Goal: Transaction & Acquisition: Purchase product/service

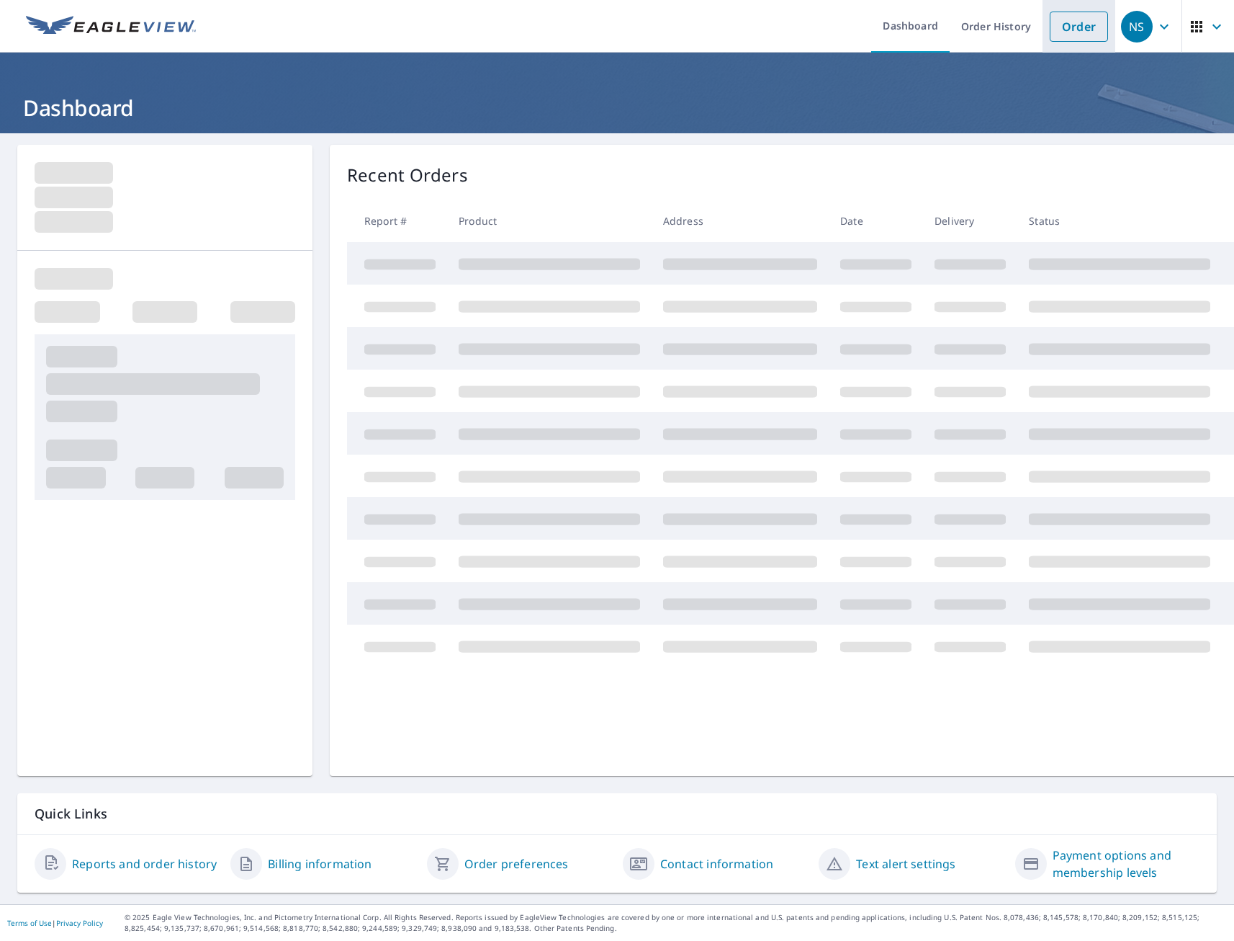
click at [1063, 26] on link "Order" at bounding box center [1079, 27] width 58 height 30
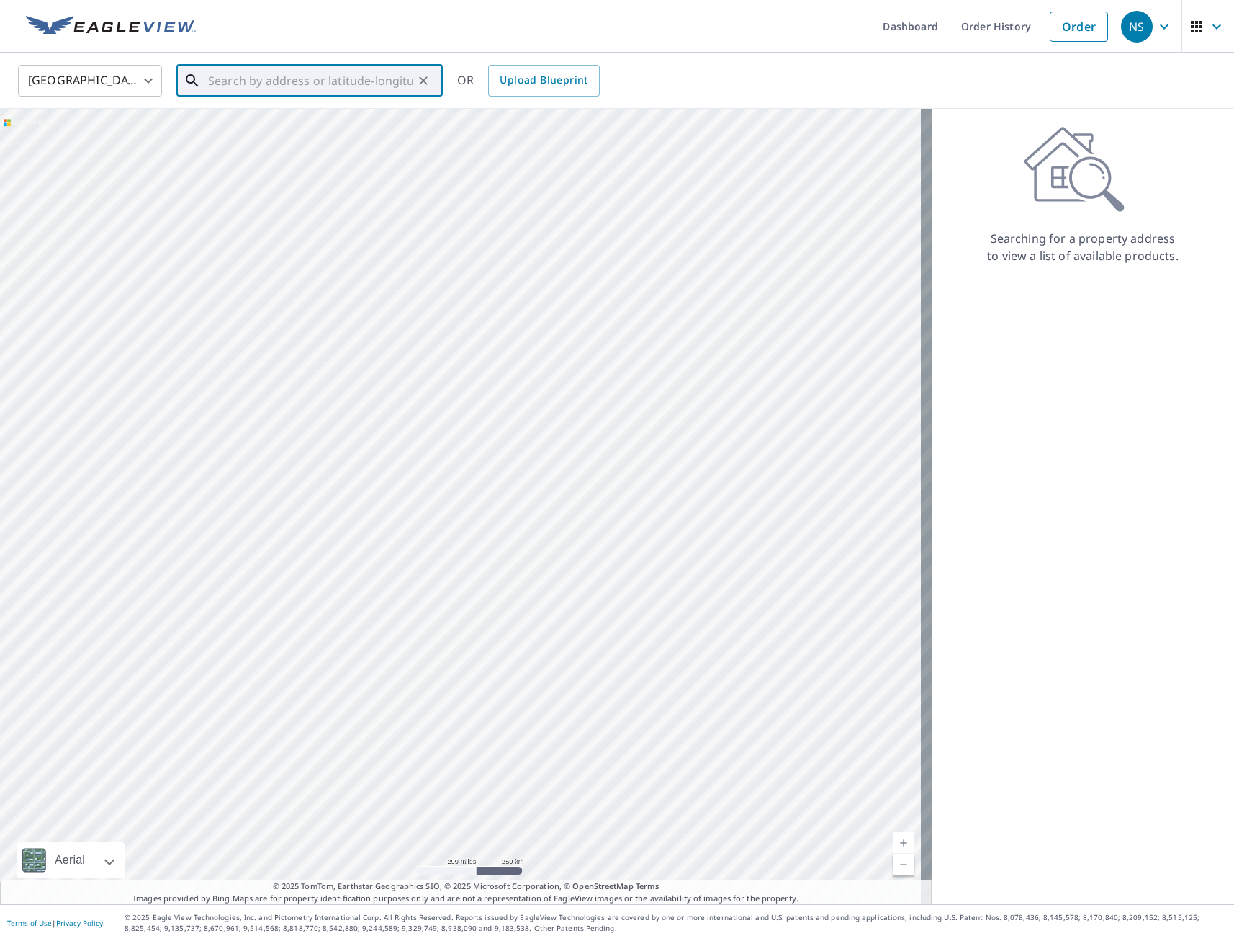
paste input "[STREET_ADDRESS]"
click at [279, 143] on p "[GEOGRAPHIC_DATA], IA 50014" at bounding box center [318, 138] width 226 height 14
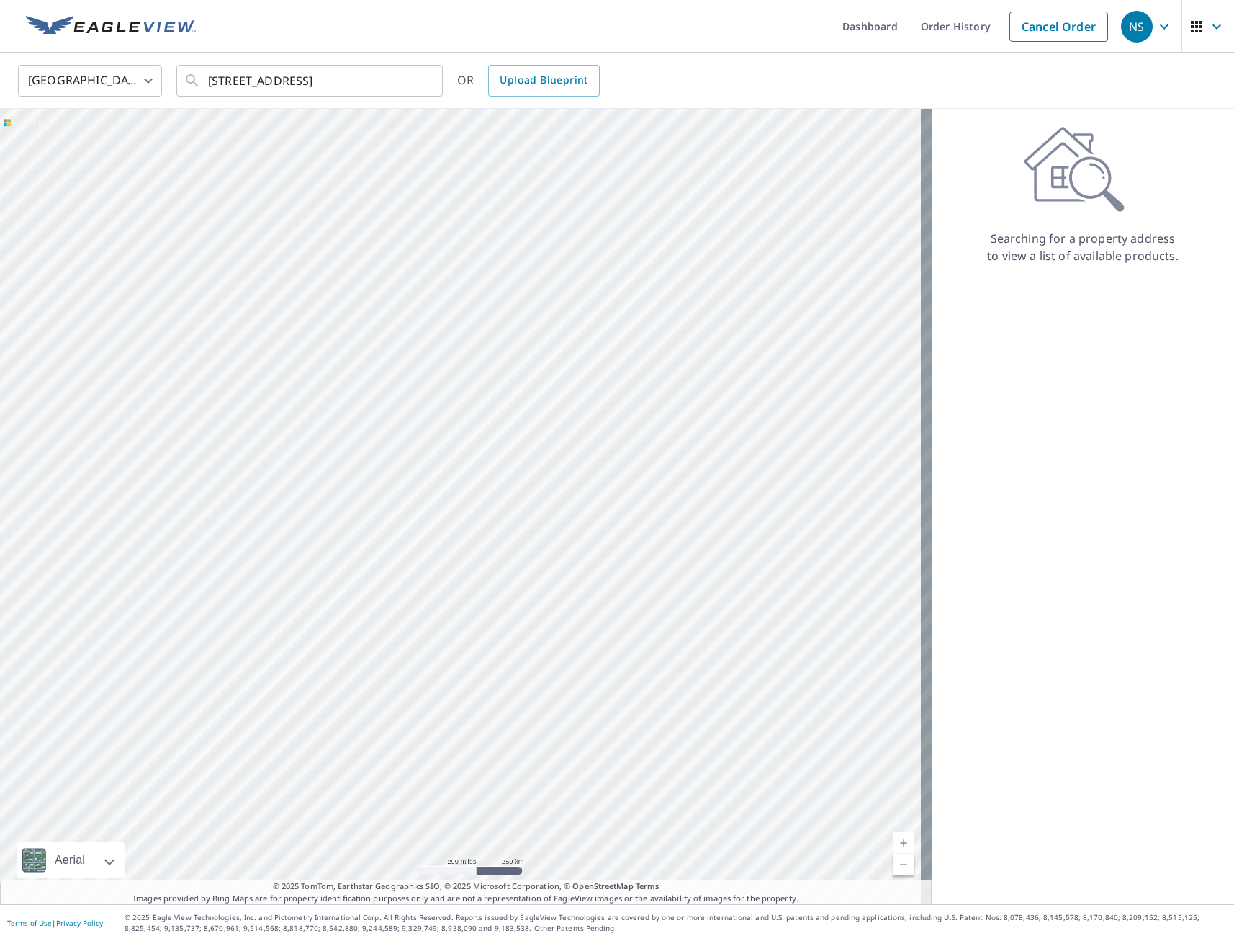
type input "[STREET_ADDRESS]"
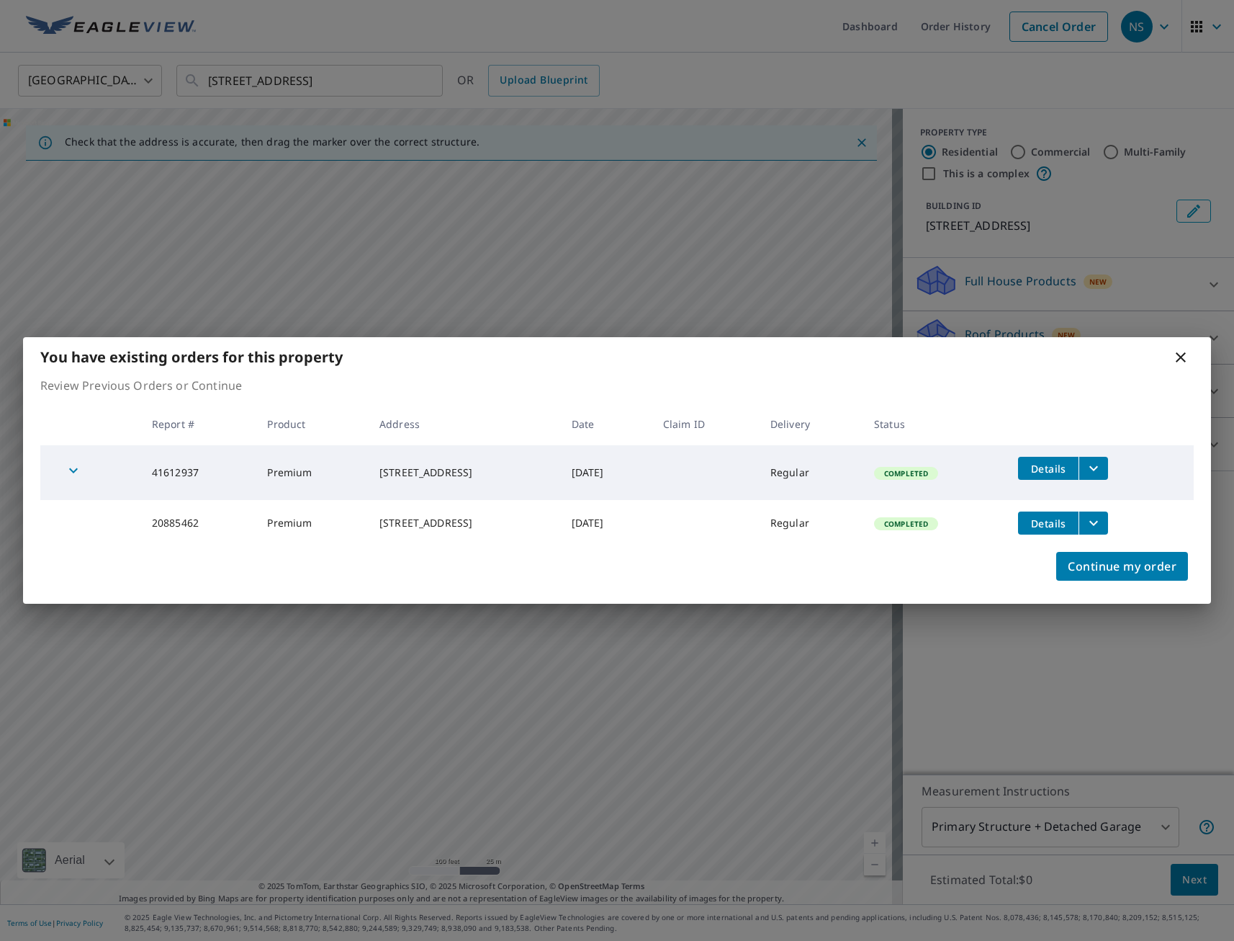
click at [1188, 354] on icon at bounding box center [1180, 357] width 17 height 17
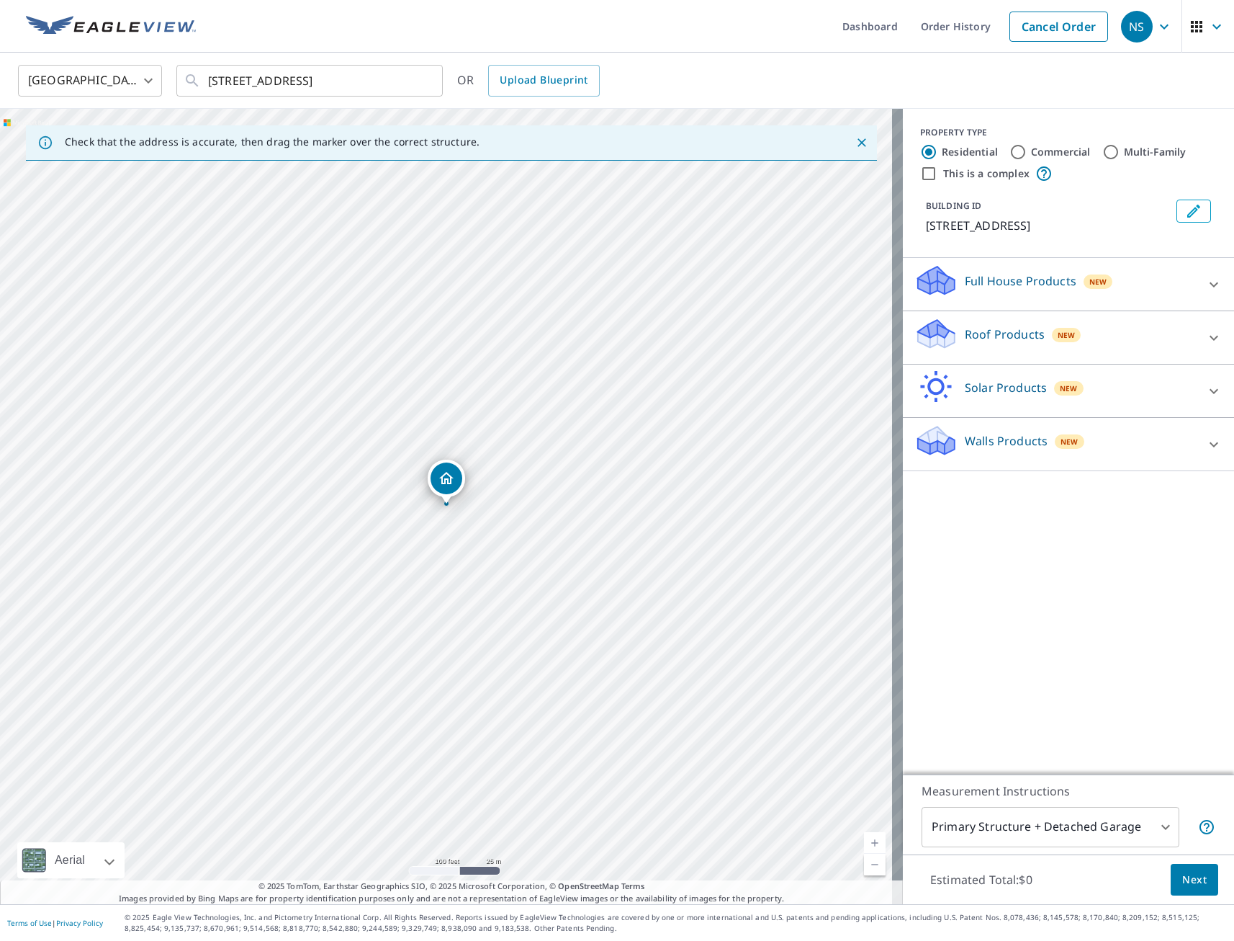
click at [1017, 289] on p "Full House Products" at bounding box center [1021, 280] width 112 height 17
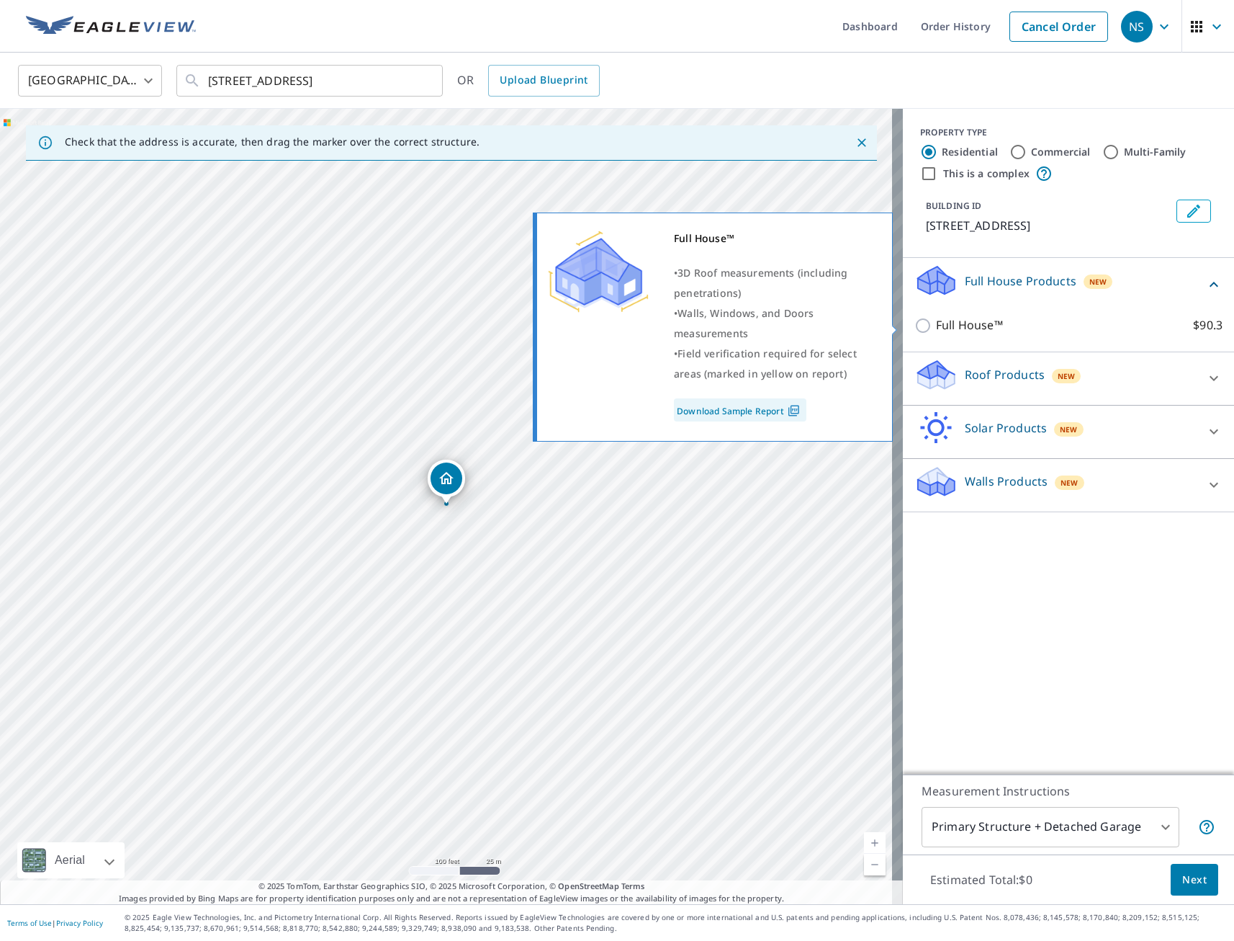
click at [915, 328] on input "Full House™ $90.3" at bounding box center [926, 325] width 22 height 17
checkbox input "true"
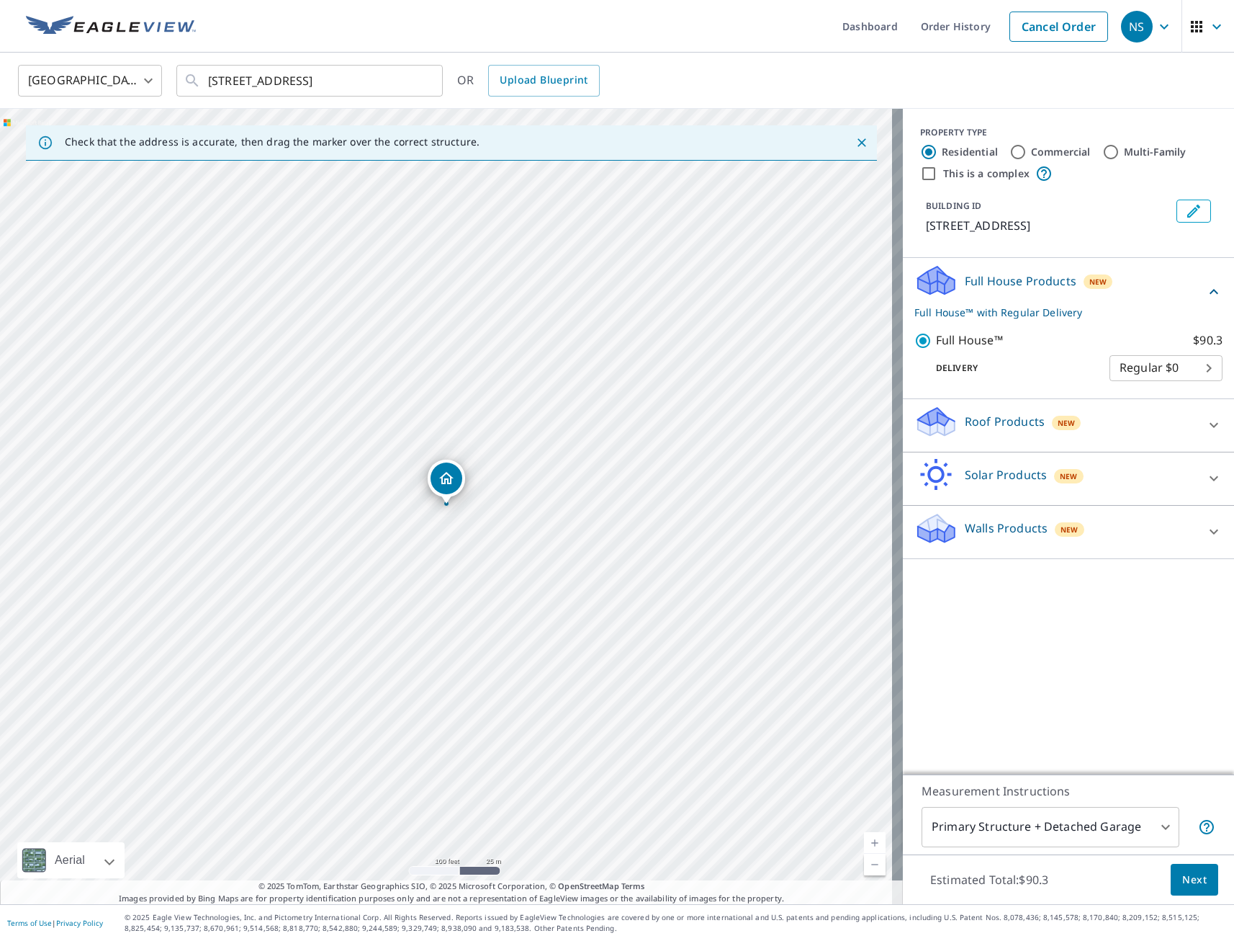
click at [1183, 876] on span "Next" at bounding box center [1195, 880] width 24 height 18
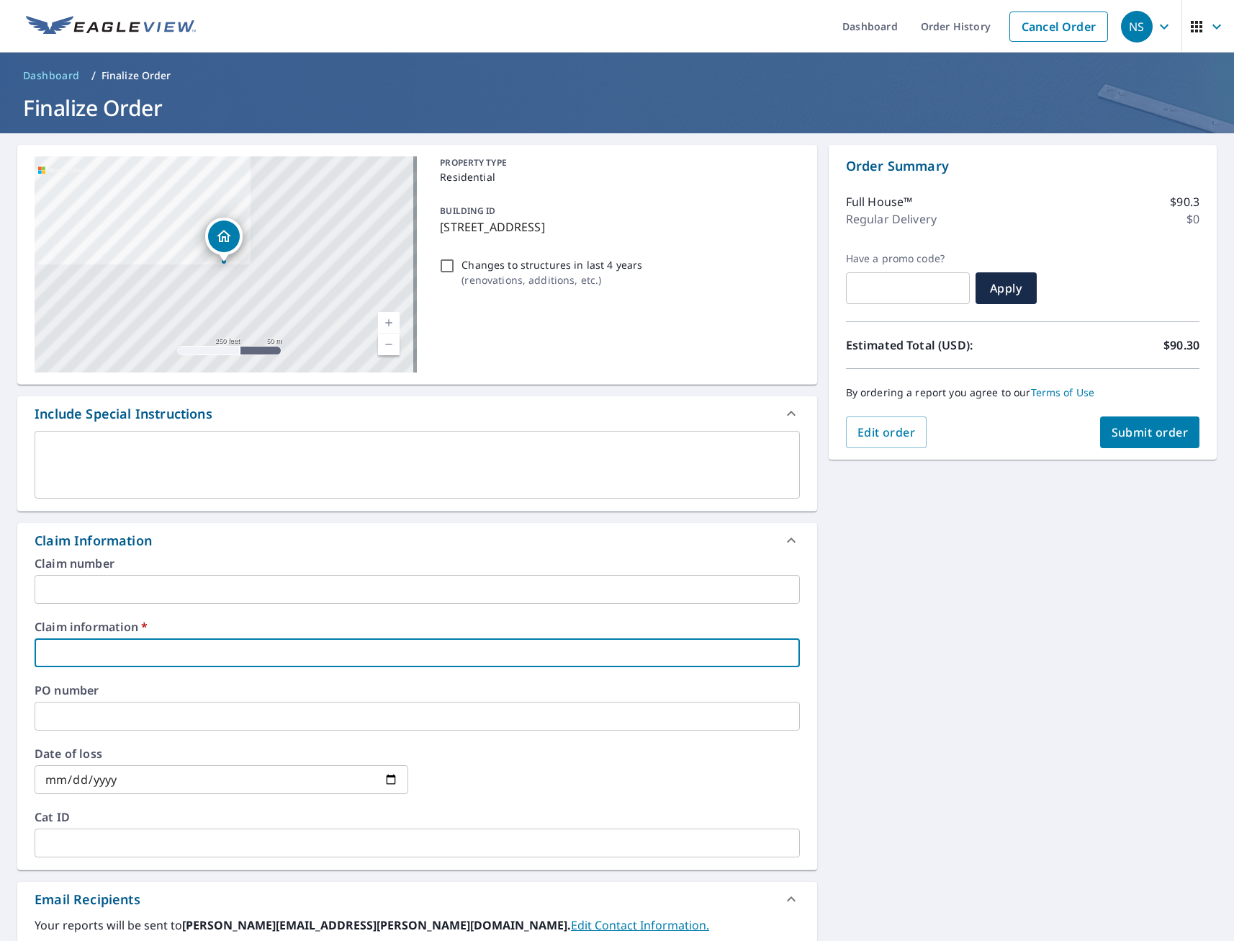
click at [182, 651] on input "text" at bounding box center [418, 652] width 766 height 29
type input "tmj"
checkbox input "true"
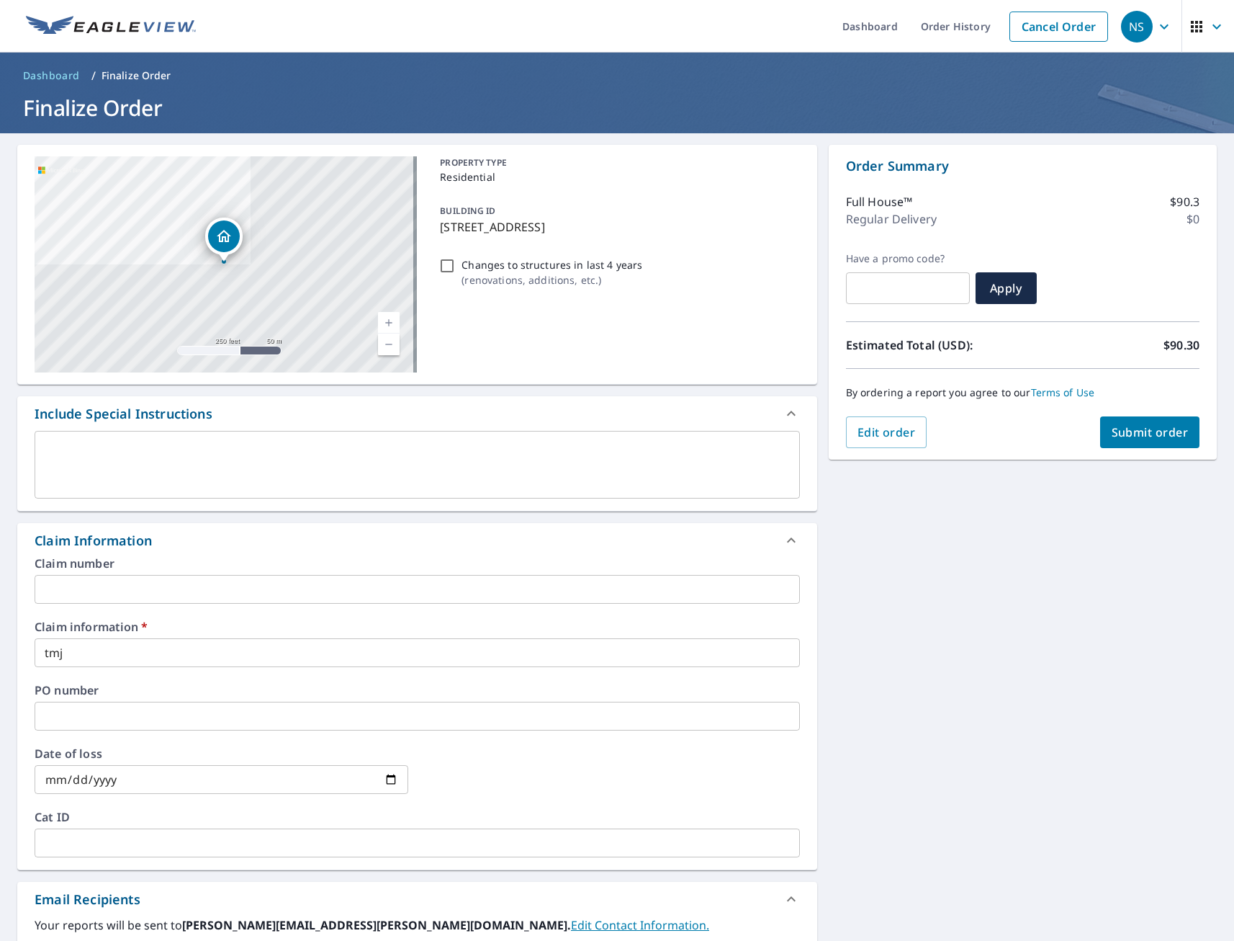
click at [1010, 696] on div "[STREET_ADDRESS] A standard road map Aerial A detailed look from above Labels L…" at bounding box center [617, 681] width 1234 height 1097
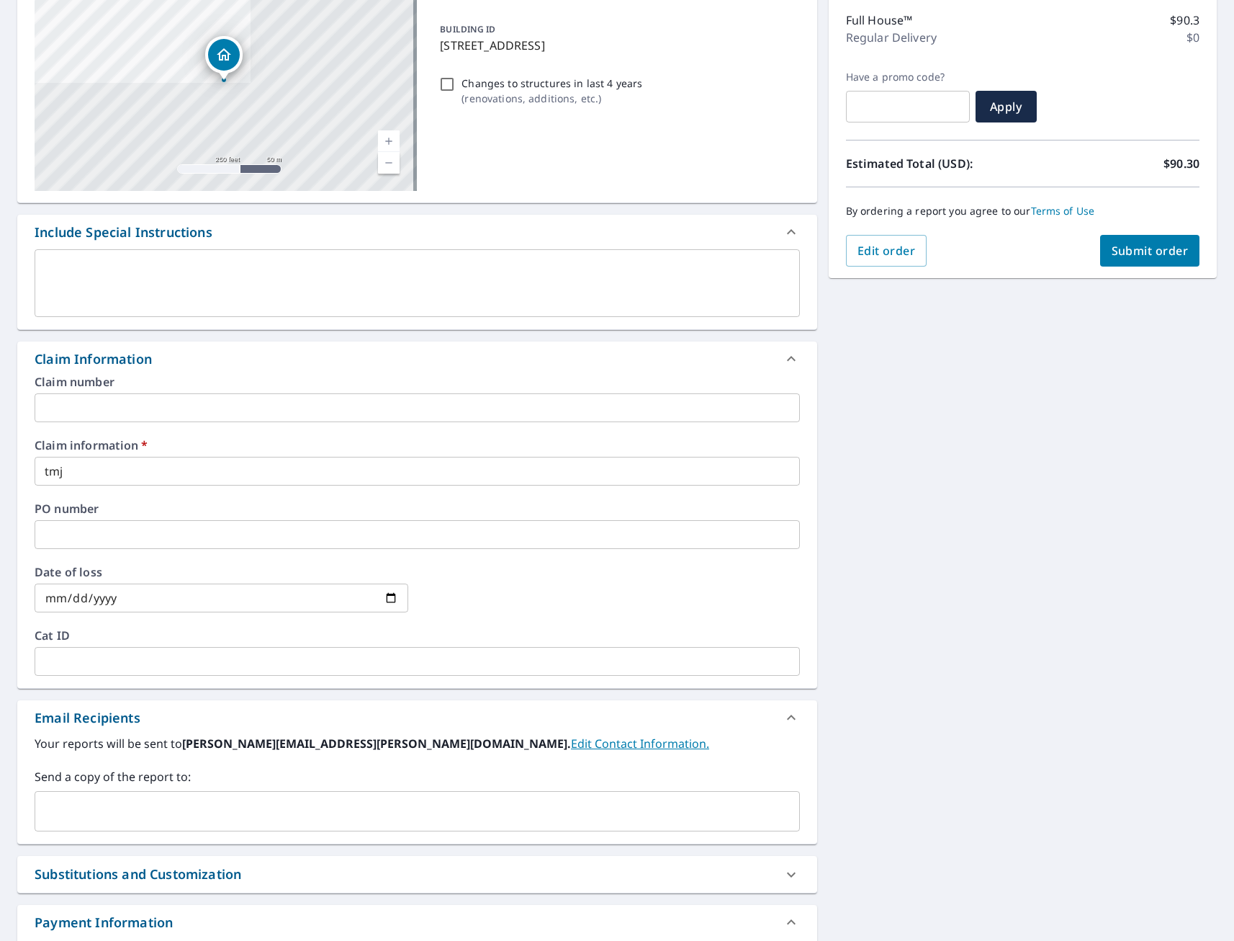
scroll to position [288, 0]
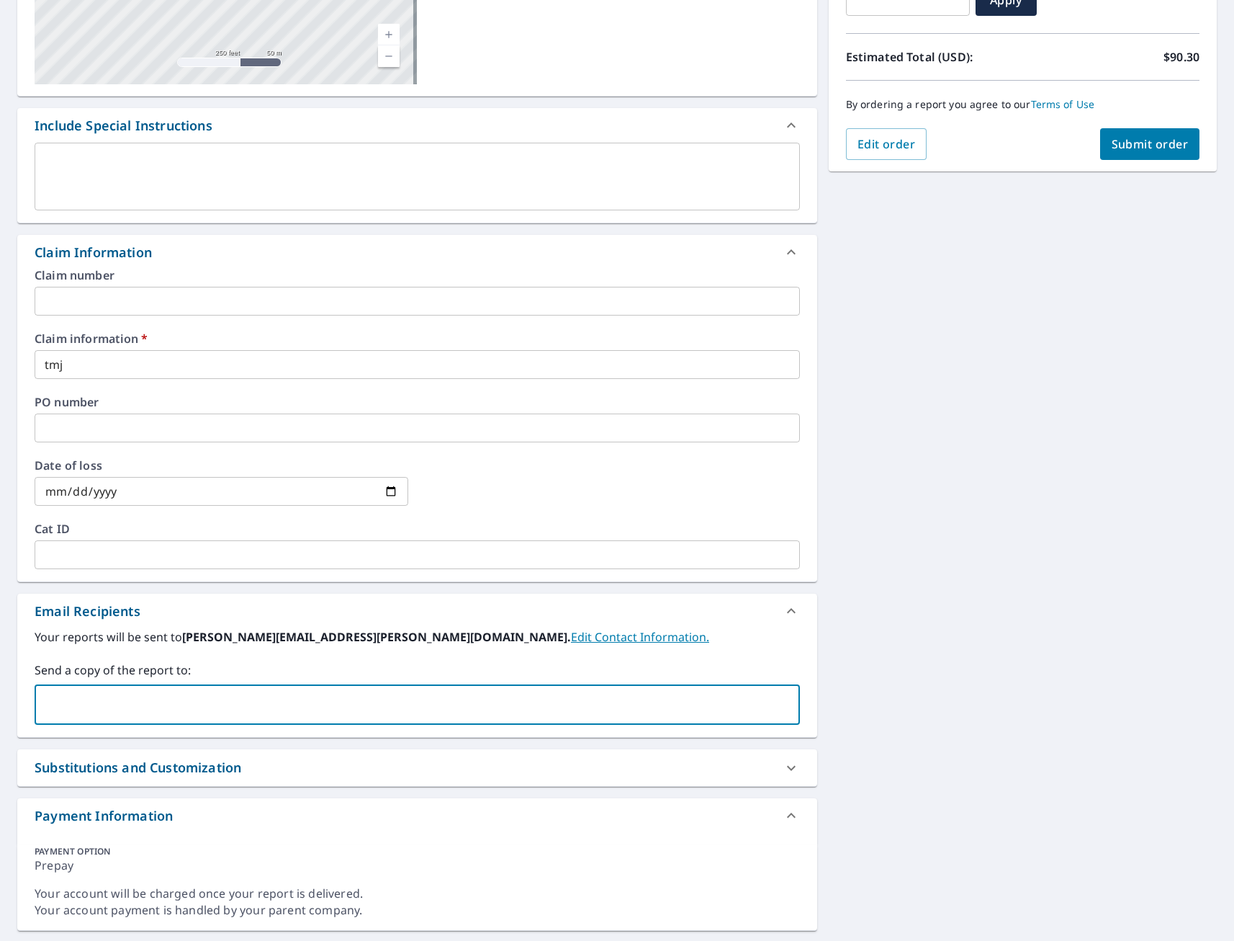
click at [166, 707] on input "text" at bounding box center [406, 704] width 731 height 27
type input "[EMAIL_ADDRESS][DOMAIN_NAME]"
click at [1064, 490] on div "[STREET_ADDRESS] A standard road map Aerial A detailed look from above Labels L…" at bounding box center [617, 393] width 1234 height 1097
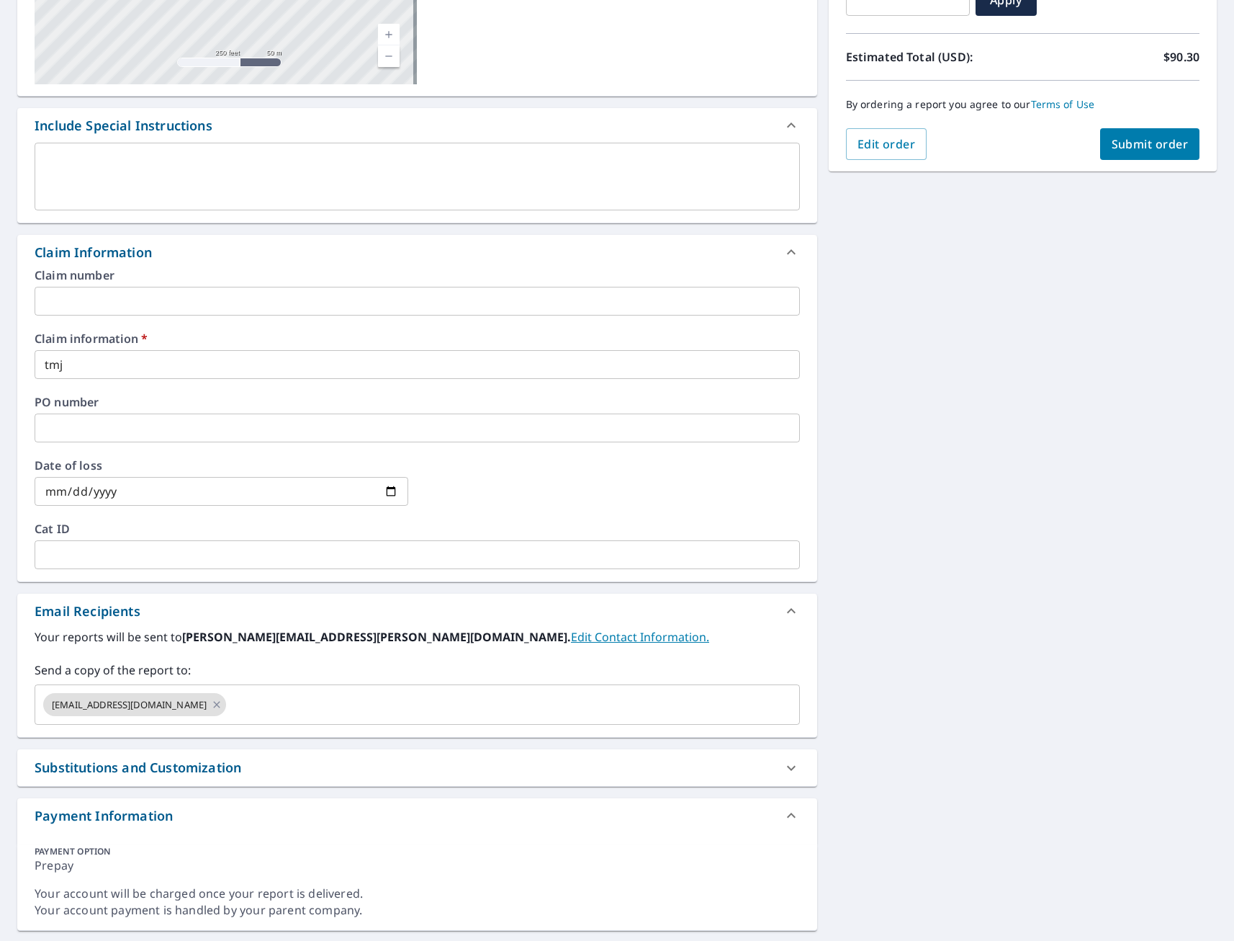
click at [1144, 144] on span "Submit order" at bounding box center [1150, 144] width 77 height 16
checkbox input "true"
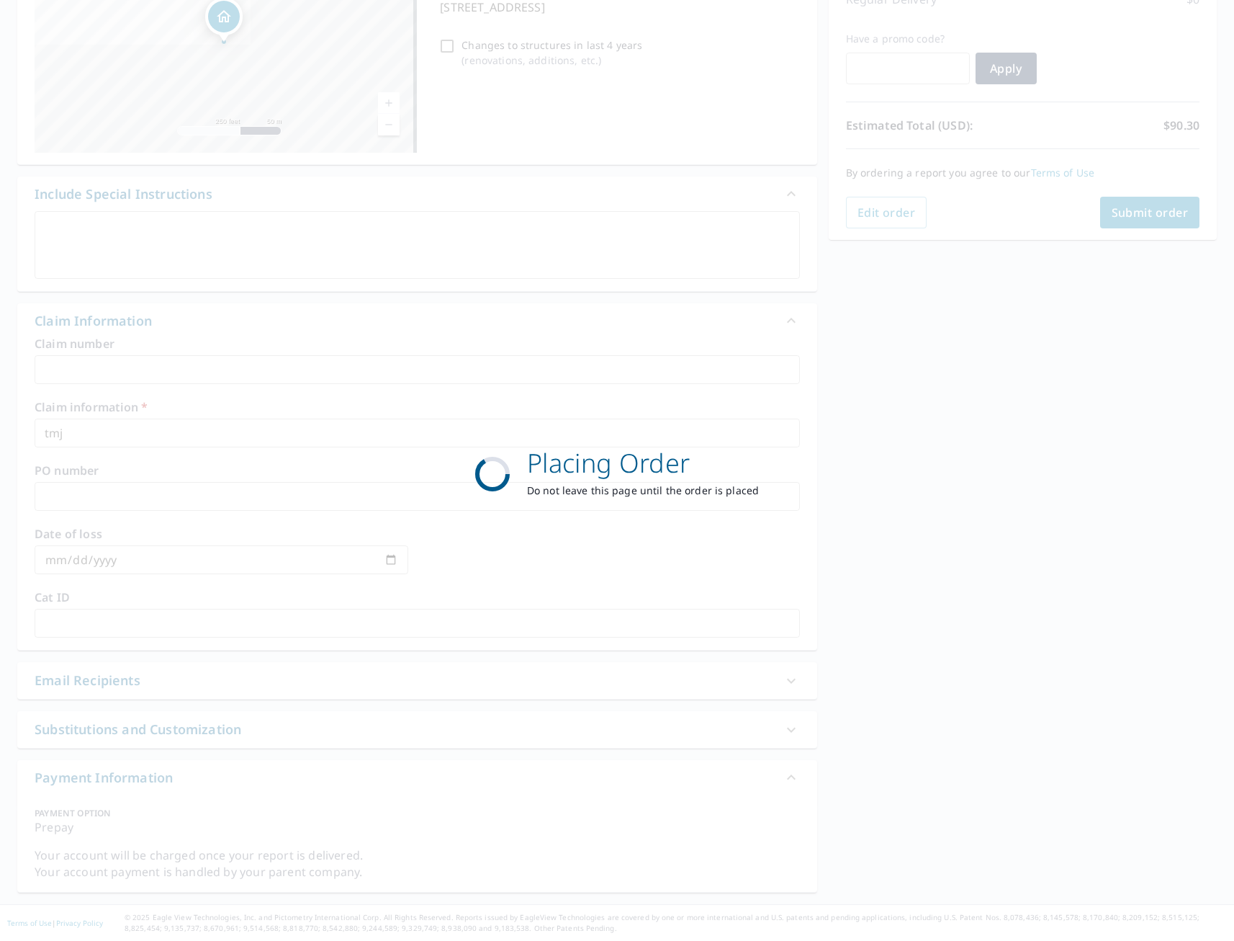
scroll to position [220, 0]
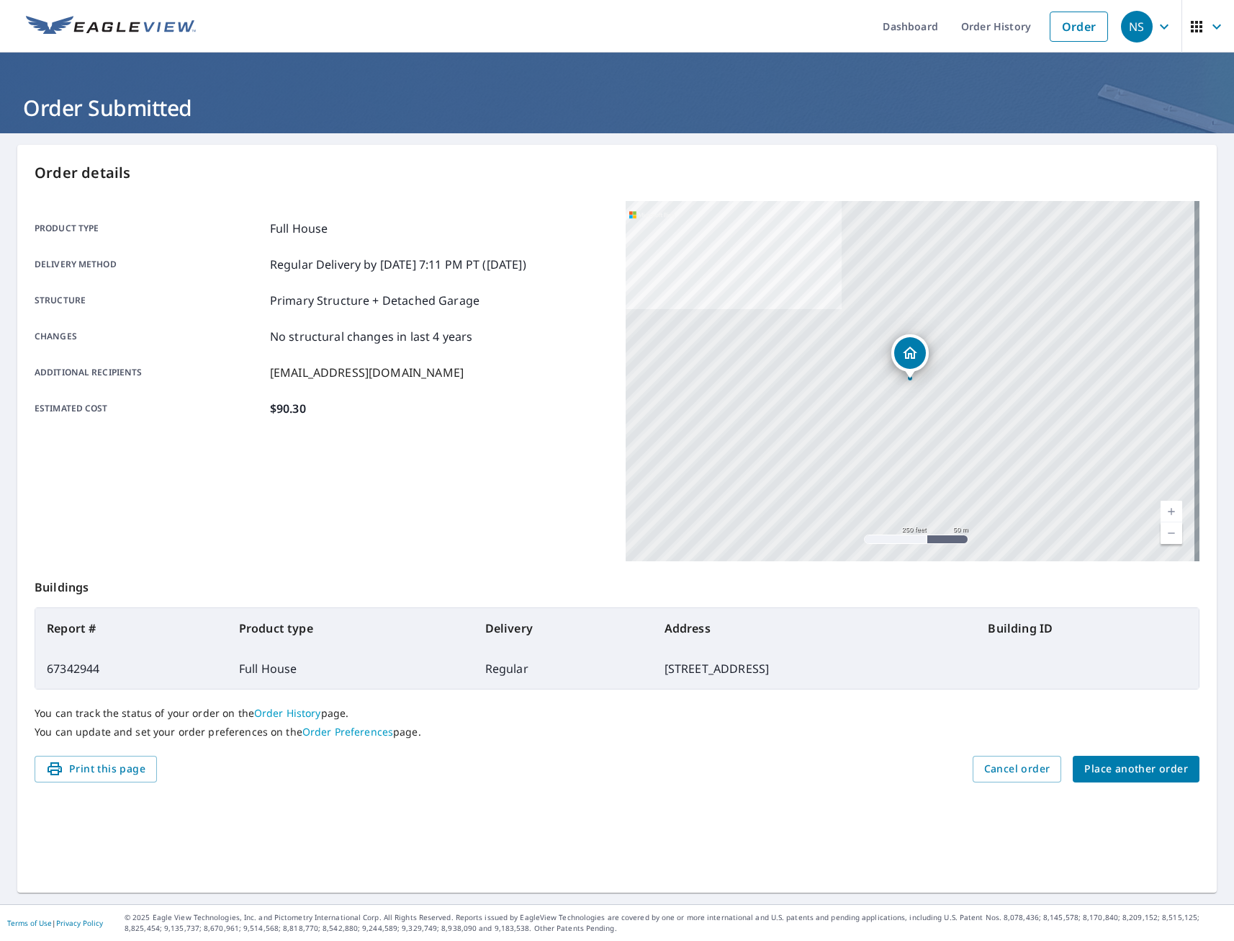
click at [1110, 771] on span "Place another order" at bounding box center [1137, 769] width 104 height 18
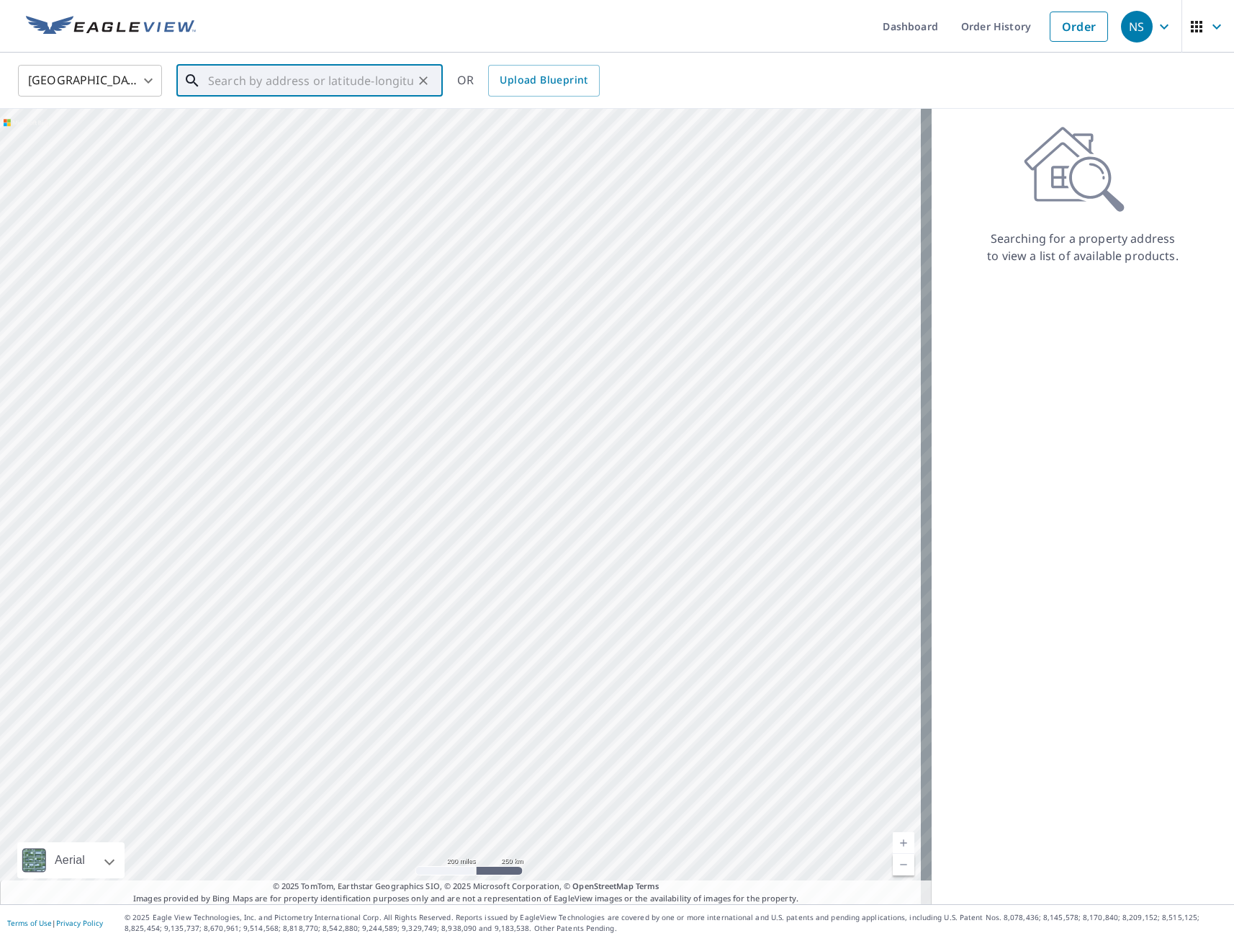
paste input "[STREET_ADDRESS][PERSON_NAME]"
click at [265, 132] on p "[GEOGRAPHIC_DATA], IA 50010" at bounding box center [318, 138] width 226 height 14
type input "[STREET_ADDRESS][PERSON_NAME][PERSON_NAME]"
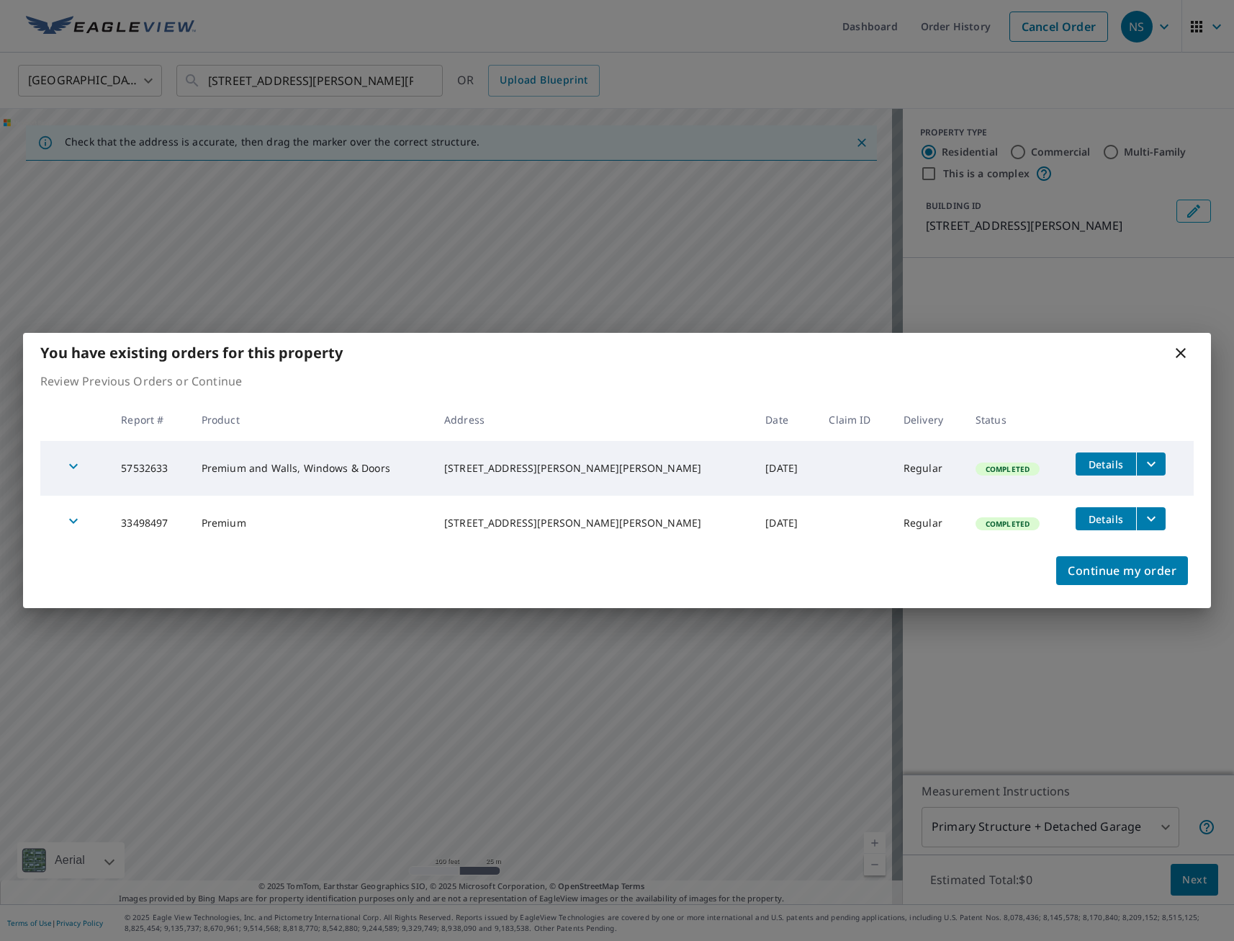
click at [1182, 354] on icon at bounding box center [1181, 353] width 10 height 10
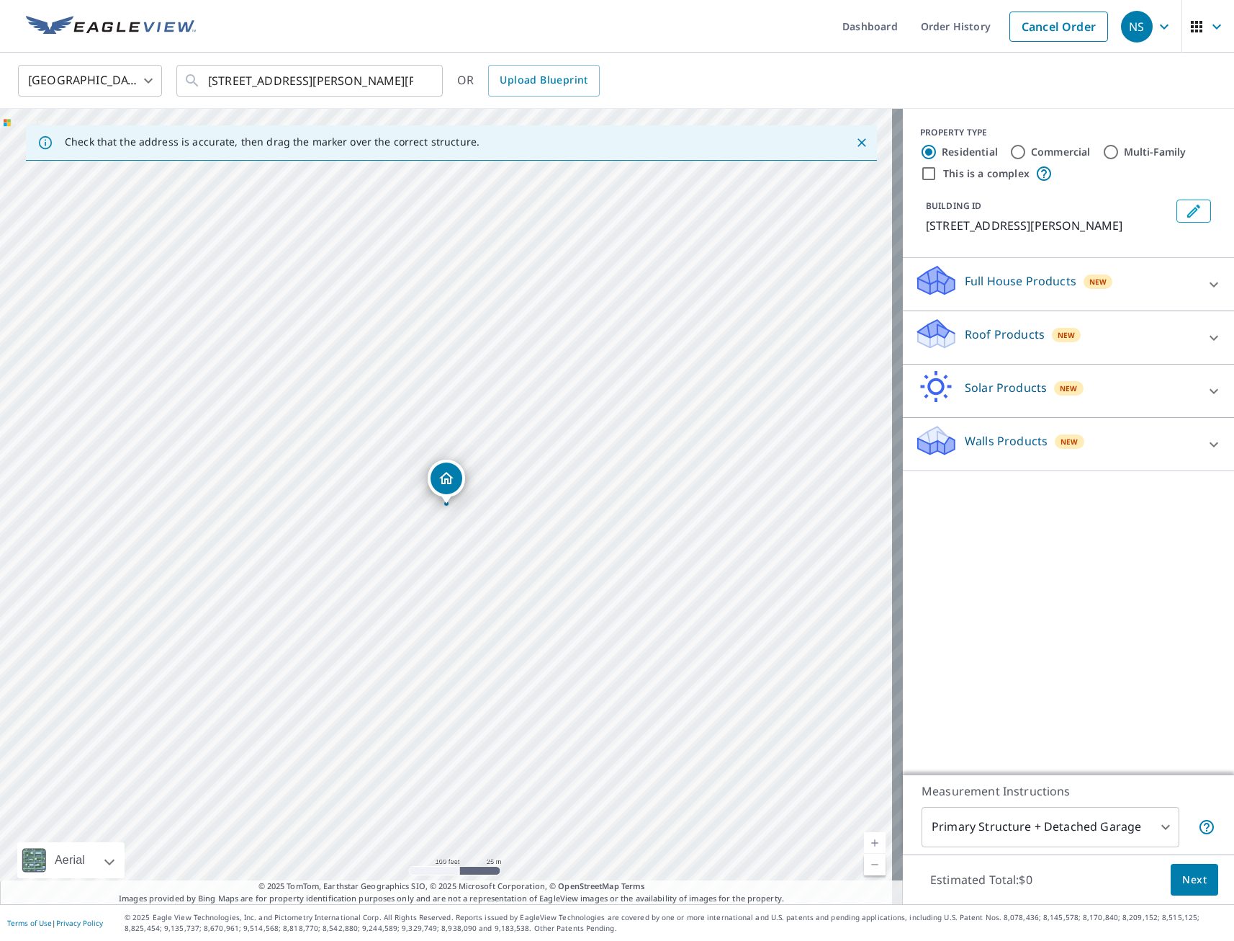
click at [1001, 287] on p "Full House Products" at bounding box center [1021, 280] width 112 height 17
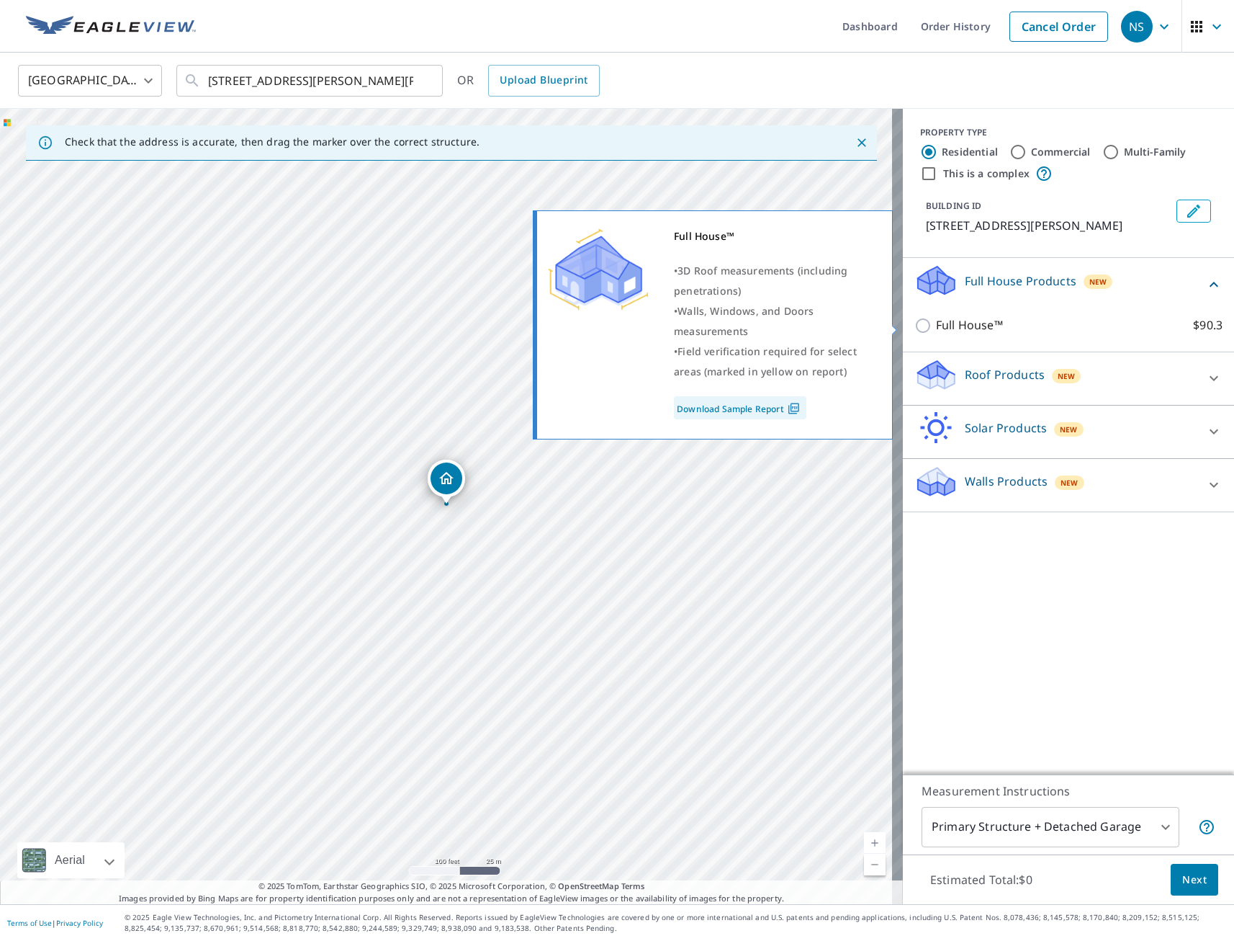
click at [915, 324] on input "Full House™ $90.3" at bounding box center [926, 325] width 22 height 17
checkbox input "true"
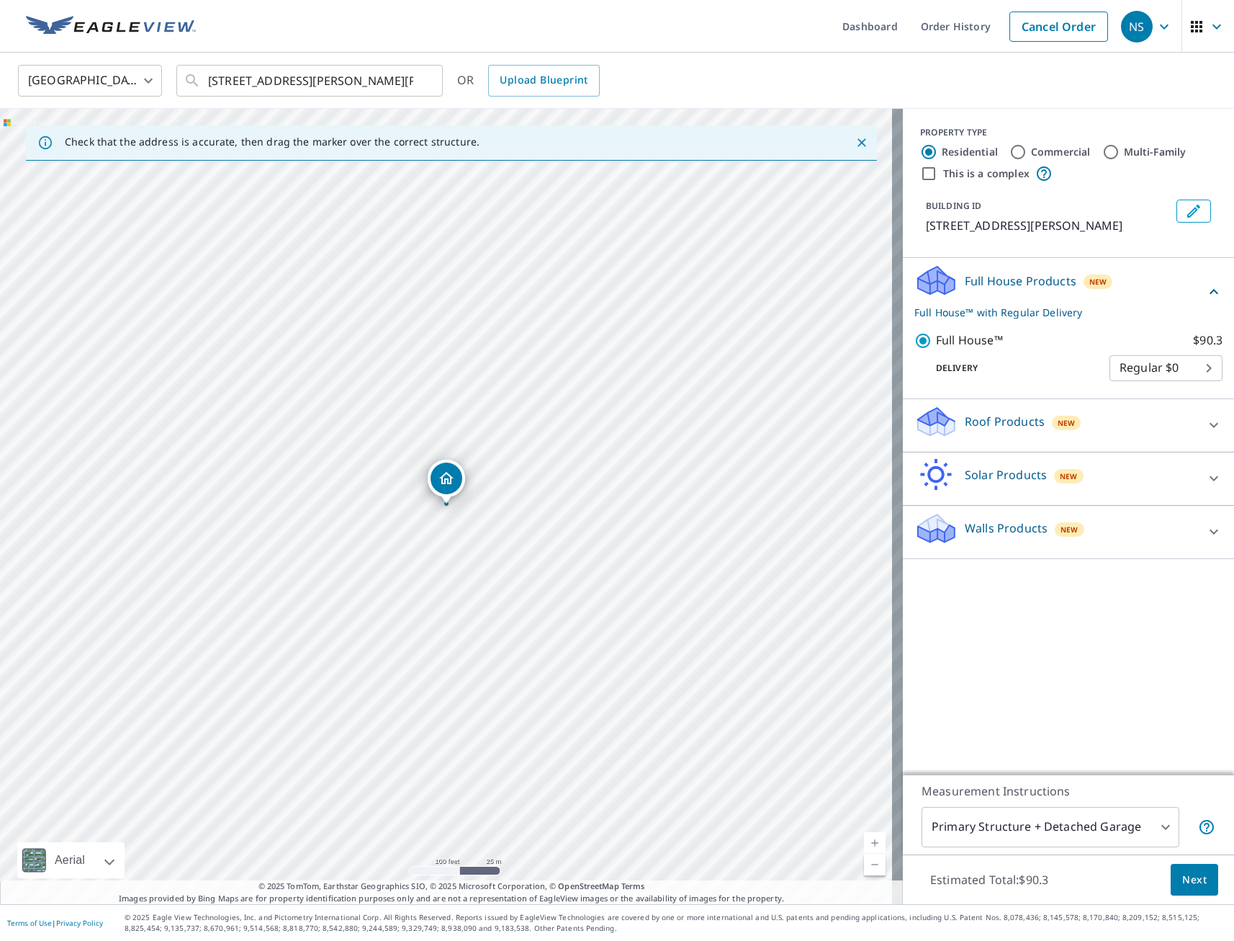
click at [1185, 876] on span "Next" at bounding box center [1195, 880] width 24 height 18
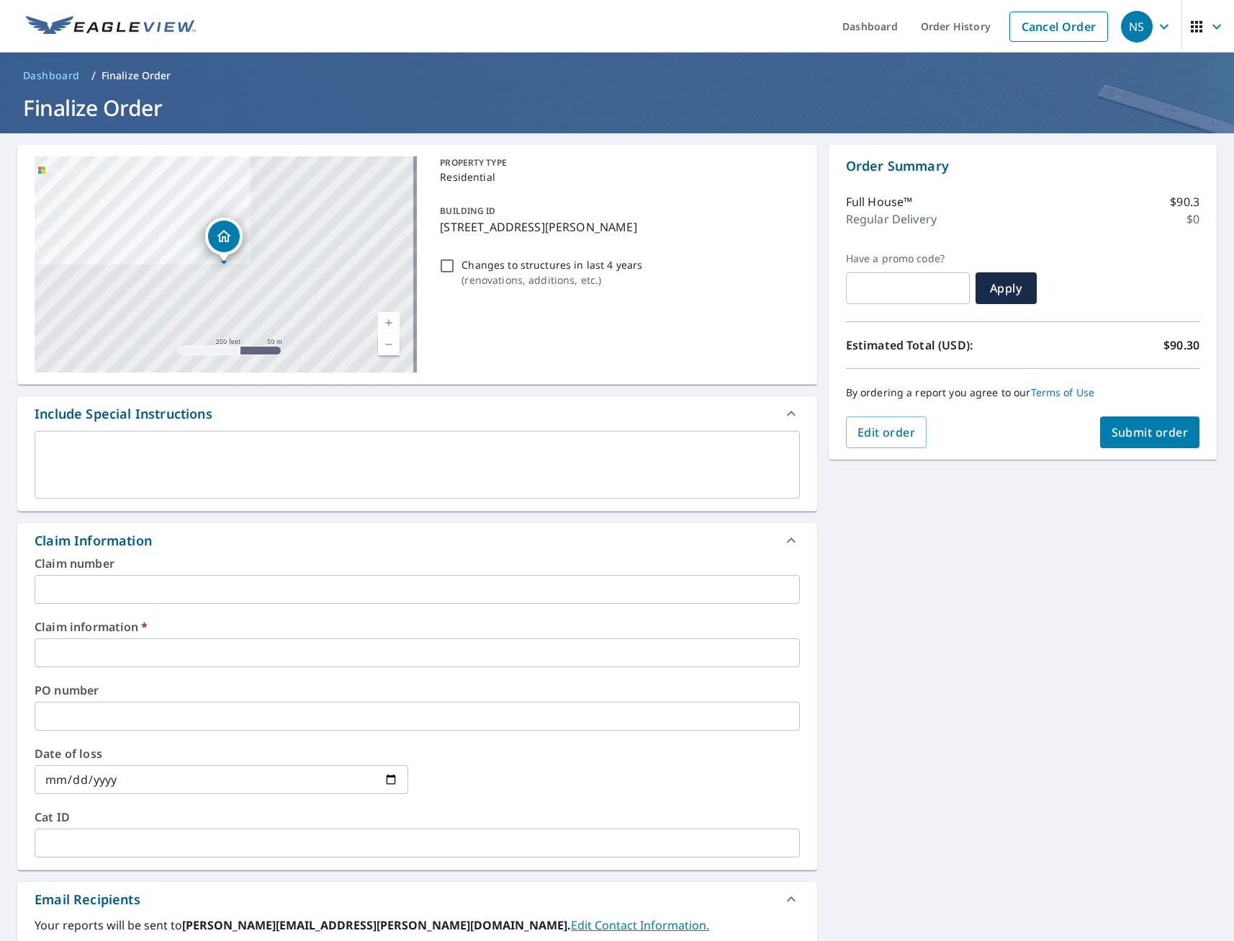
click at [149, 649] on input "text" at bounding box center [418, 652] width 766 height 29
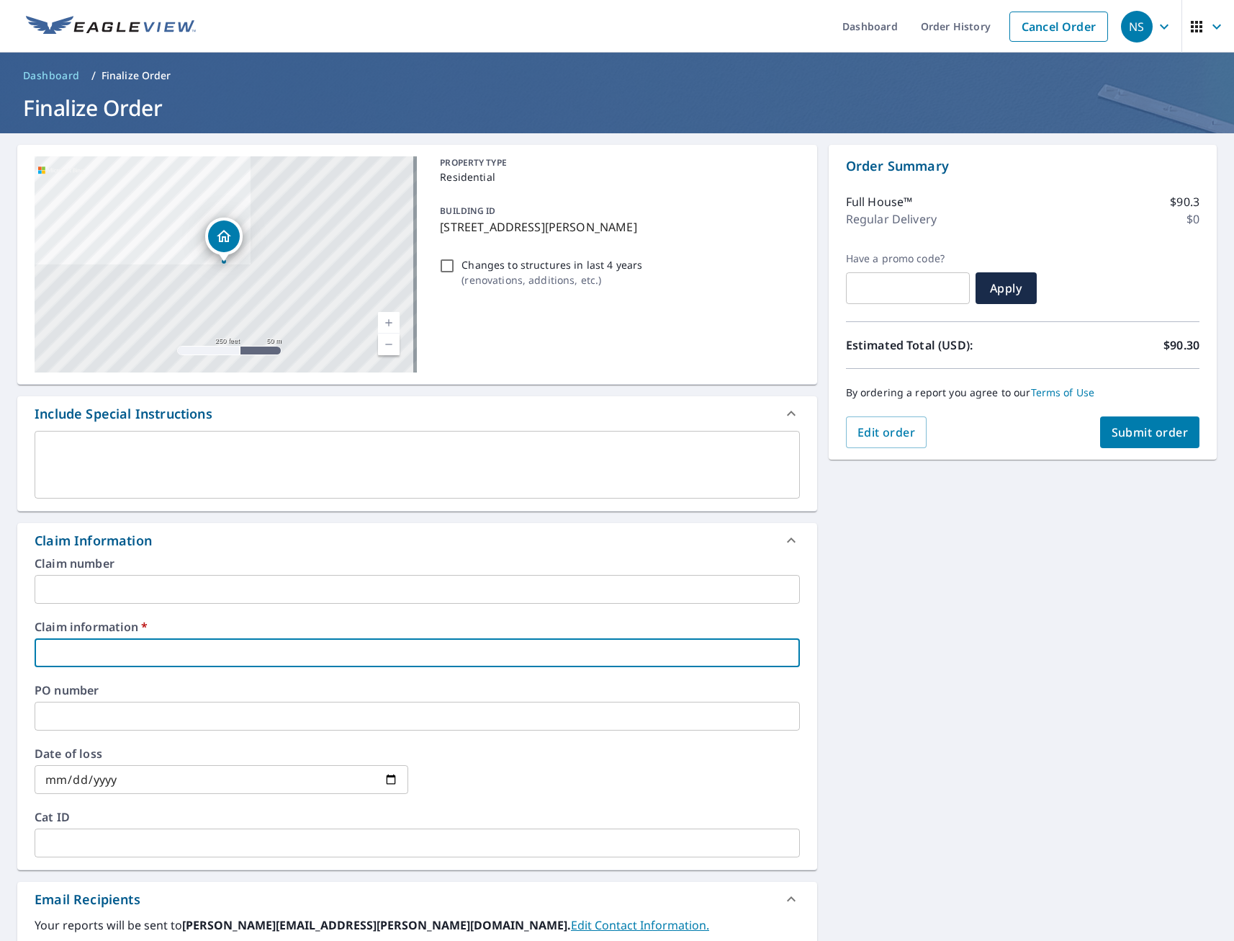
type input "tmj"
checkbox input "true"
click at [948, 721] on div "[STREET_ADDRESS][PERSON_NAME][PERSON_NAME] A standard road map Aerial A detaile…" at bounding box center [617, 681] width 1234 height 1097
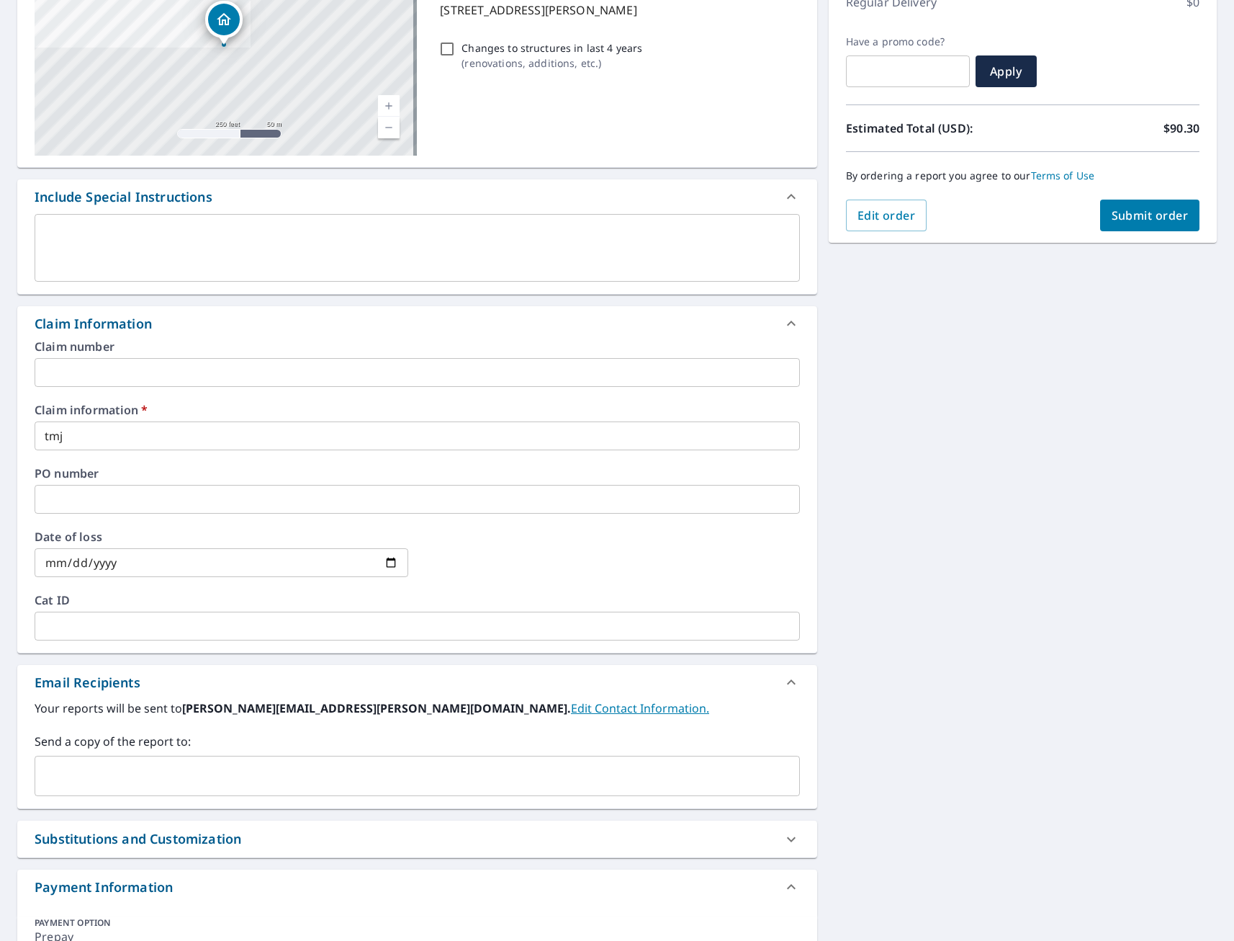
scroll to position [326, 0]
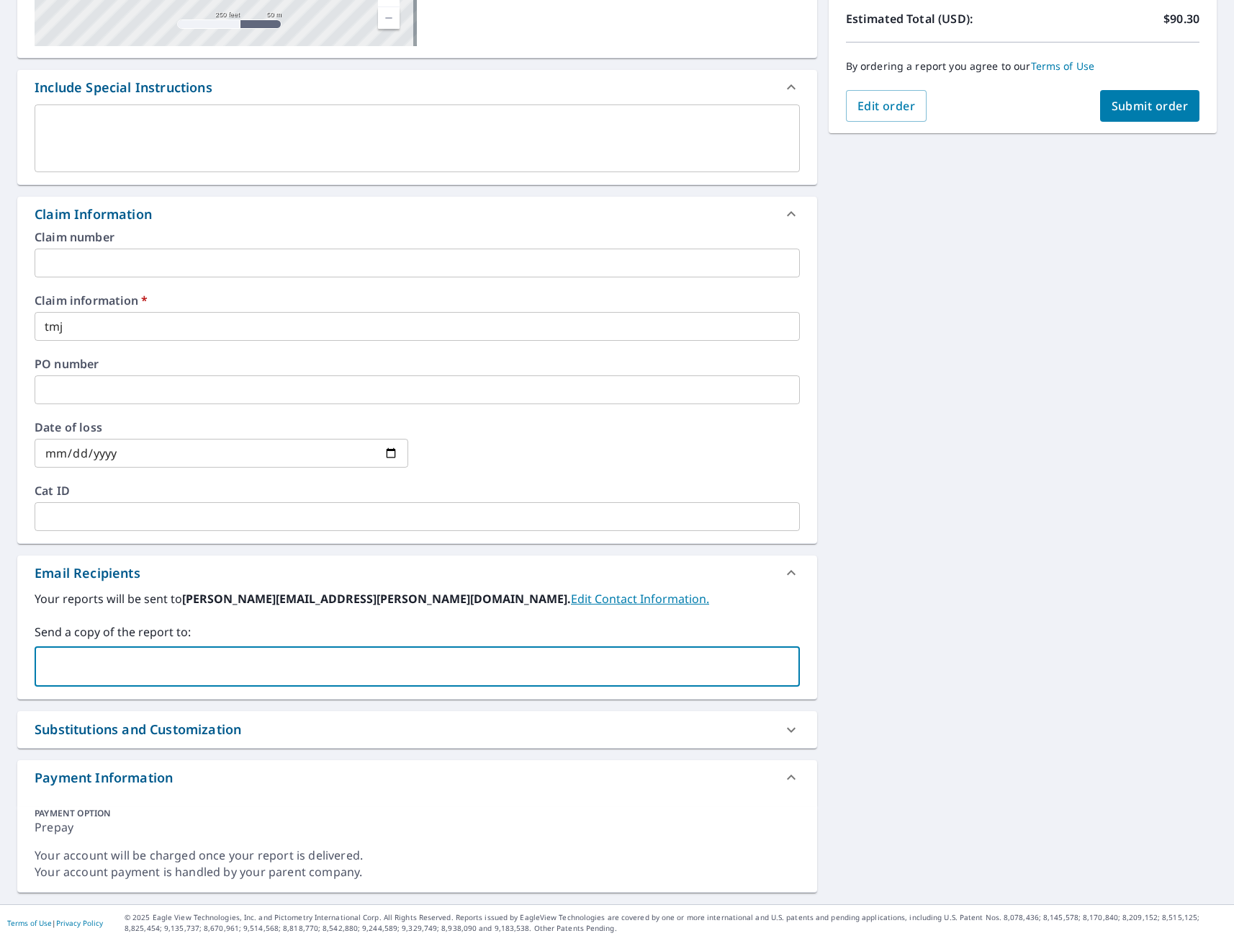
click at [142, 665] on input "text" at bounding box center [406, 666] width 731 height 27
type input "[EMAIL_ADDRESS][DOMAIN_NAME]"
click at [1141, 109] on span "Submit order" at bounding box center [1150, 106] width 77 height 16
checkbox input "true"
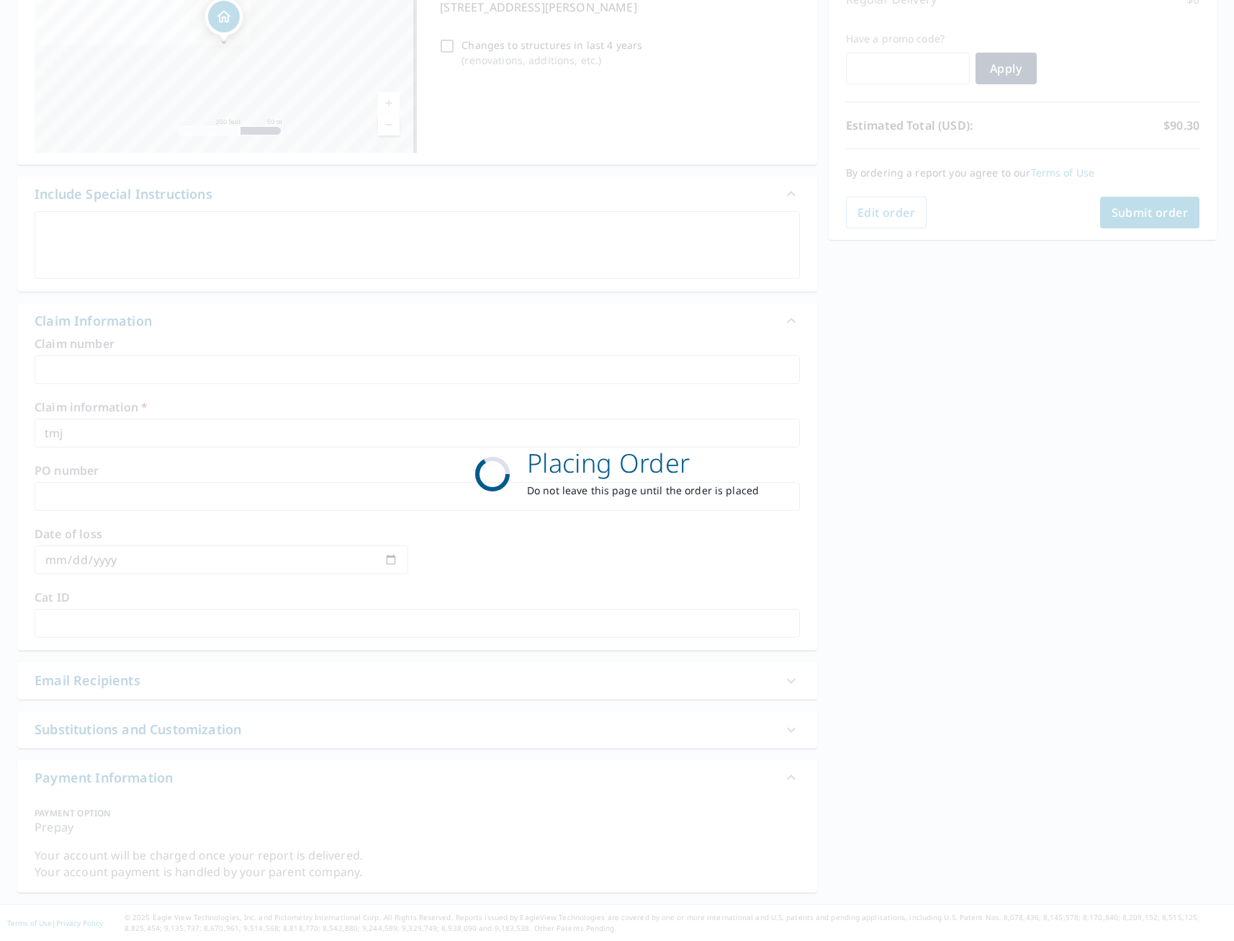
scroll to position [220, 0]
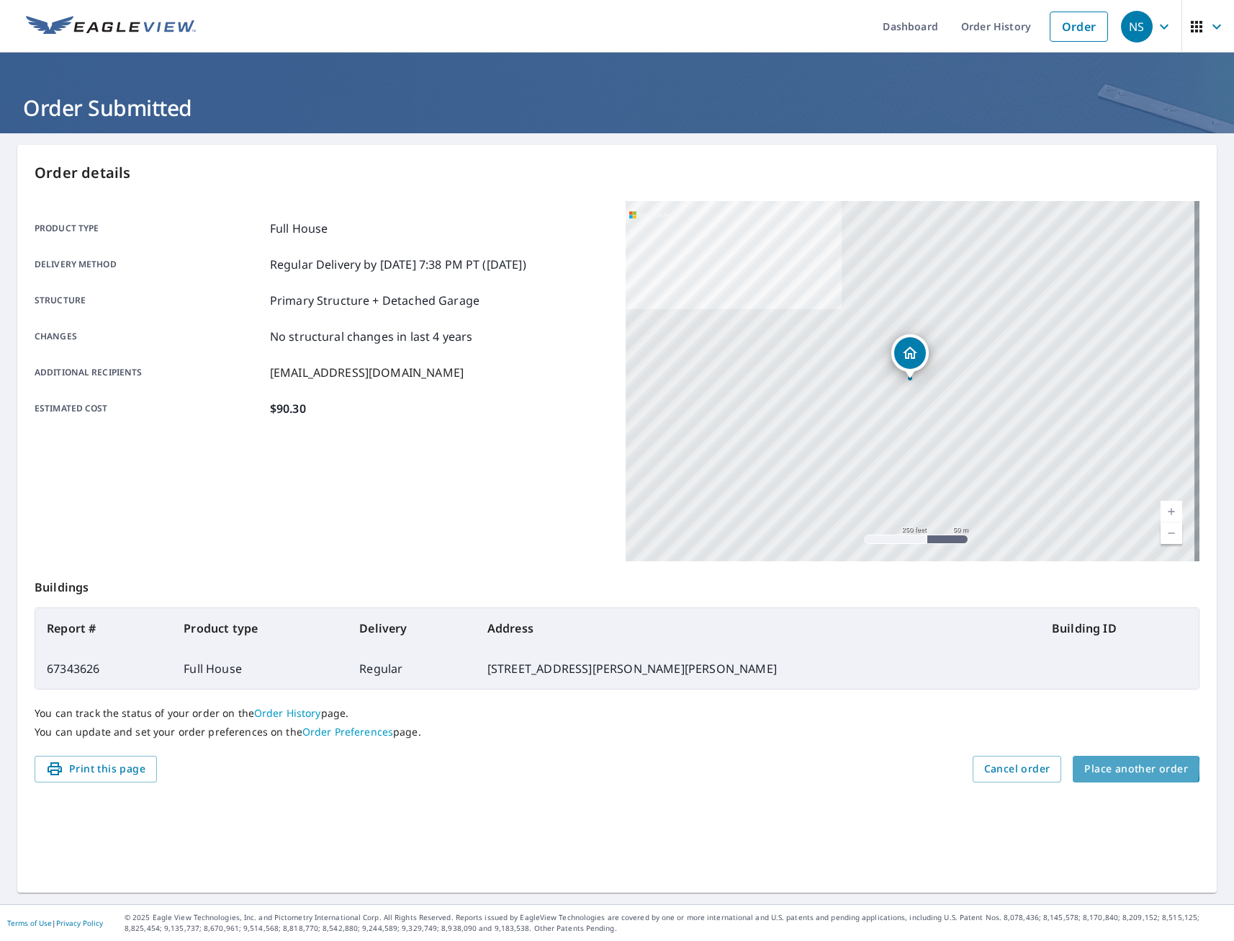
click at [1124, 767] on span "Place another order" at bounding box center [1137, 769] width 104 height 18
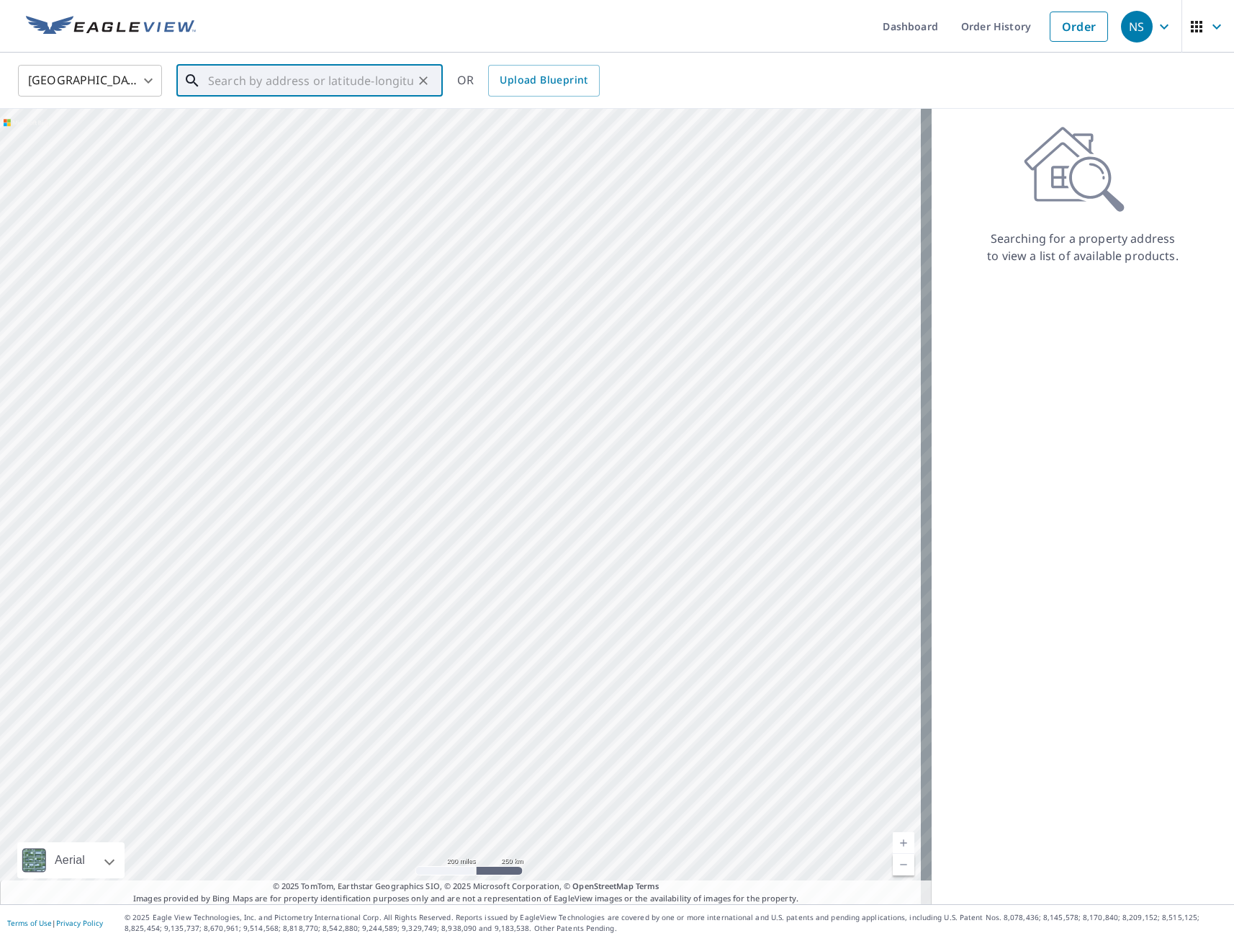
paste input "[STREET_ADDRESS]"
click at [286, 134] on p "[GEOGRAPHIC_DATA], IA 50010" at bounding box center [318, 138] width 226 height 14
type input "[STREET_ADDRESS]"
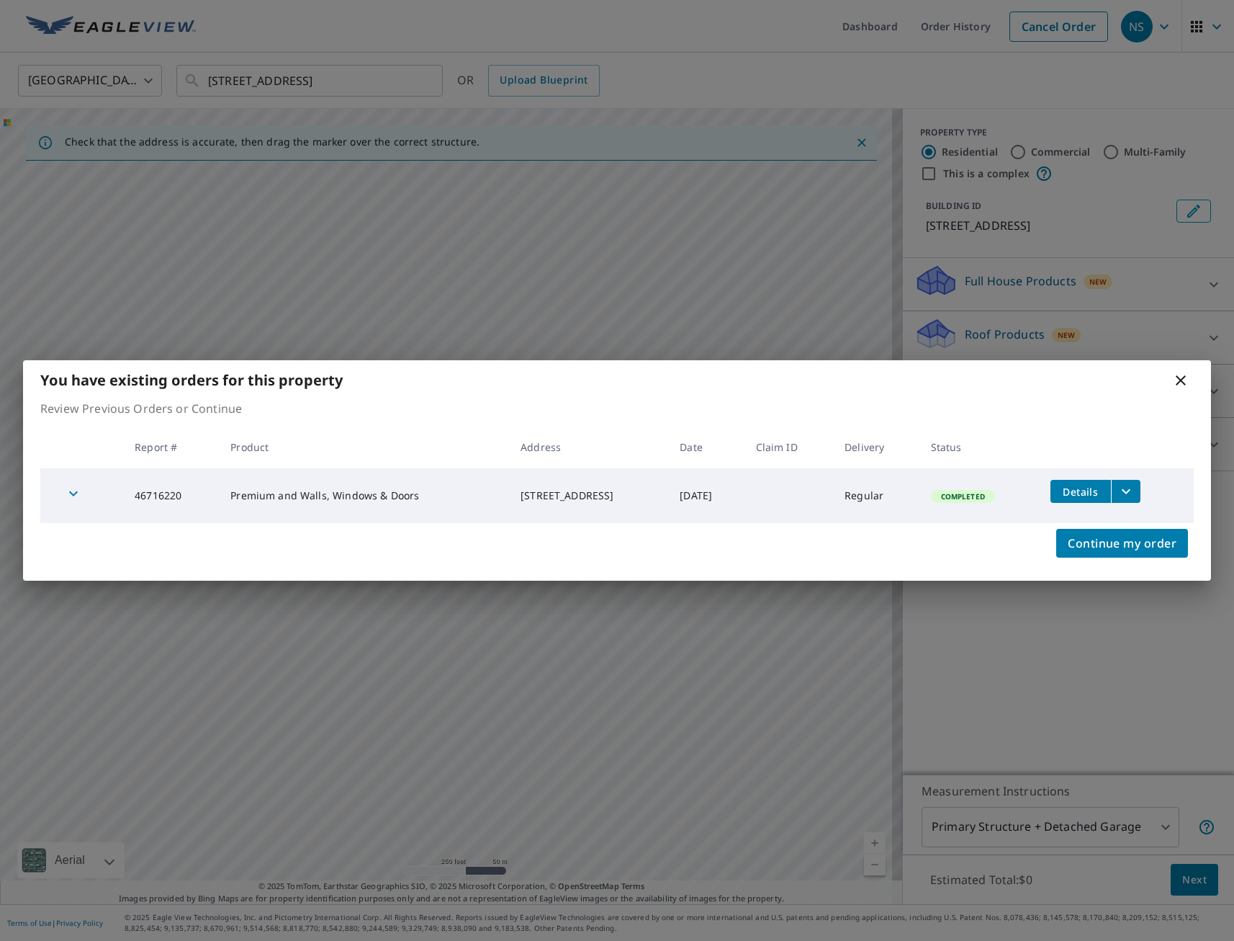
click at [1188, 378] on icon at bounding box center [1180, 380] width 17 height 17
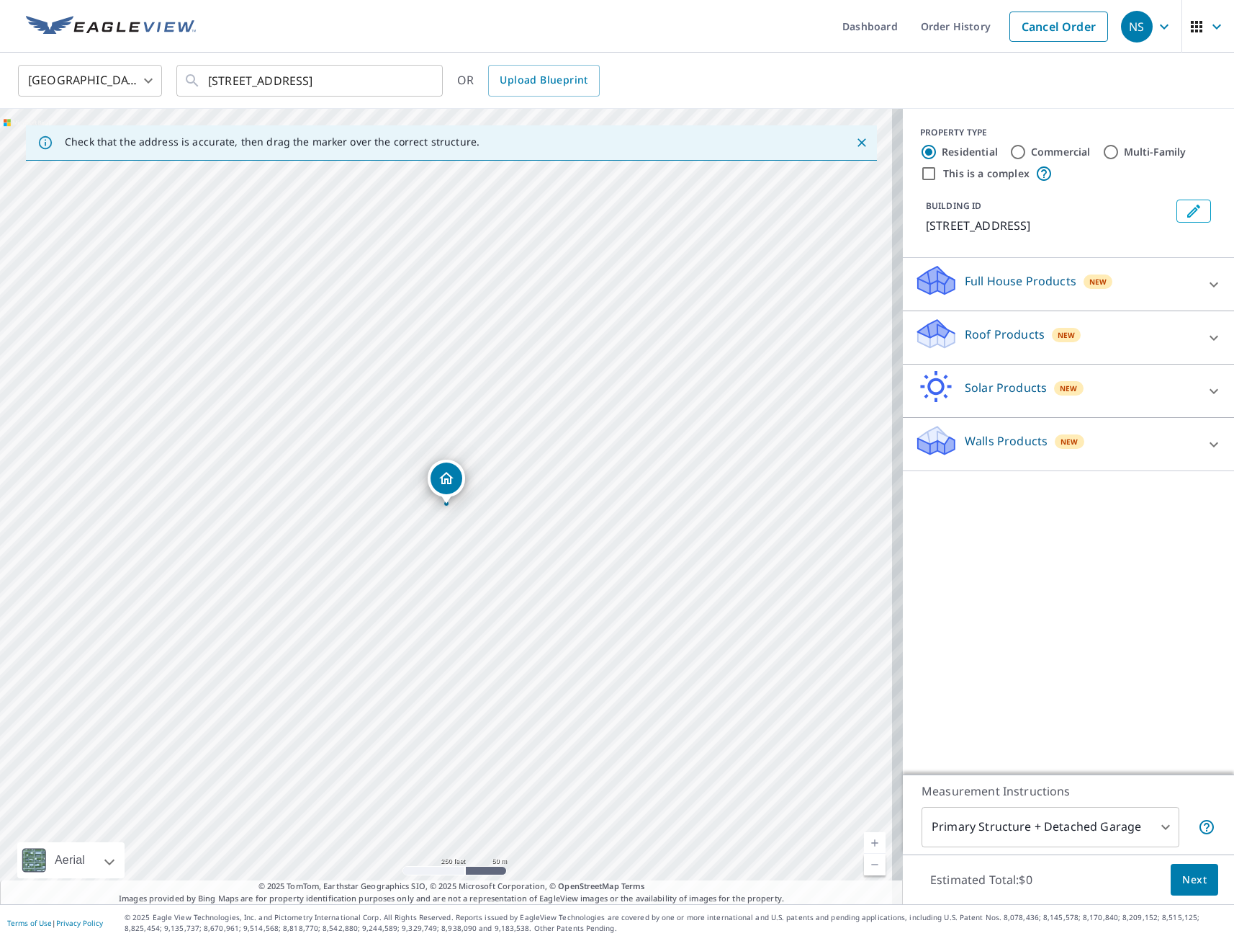
click at [1043, 290] on div "Full House Products New" at bounding box center [1056, 284] width 282 height 41
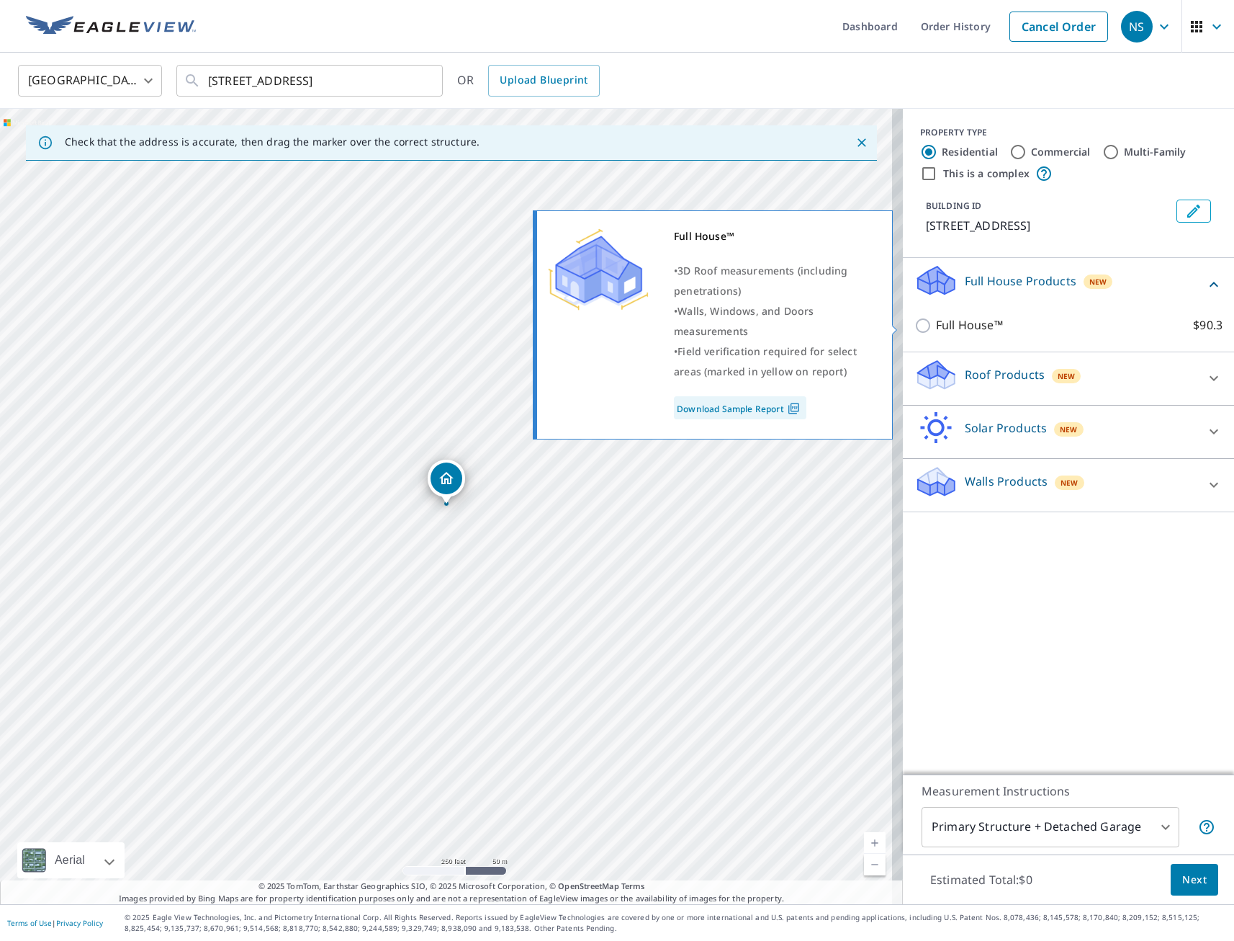
click at [915, 331] on input "Full House™ $90.3" at bounding box center [926, 325] width 22 height 17
checkbox input "true"
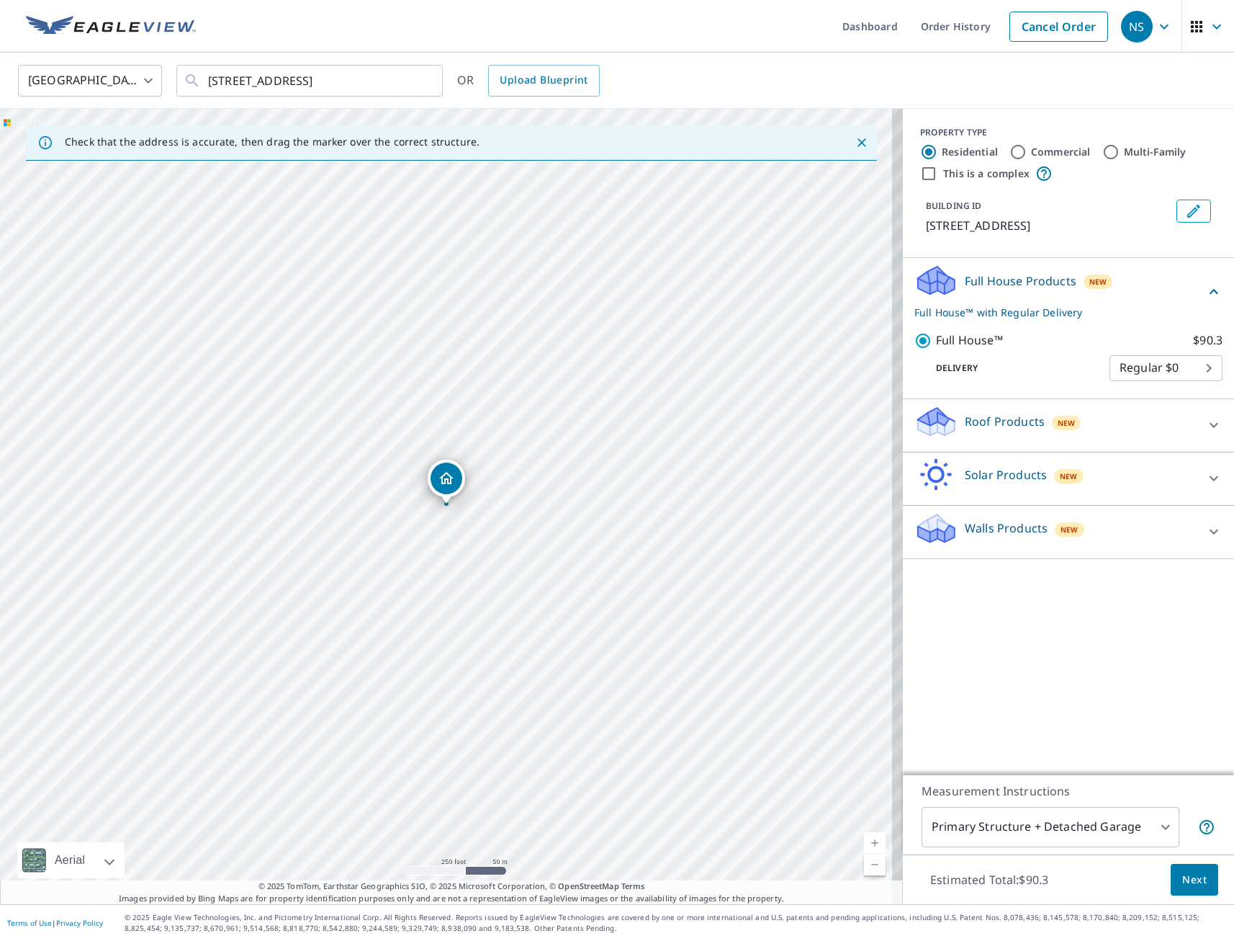
click at [1178, 869] on button "Next" at bounding box center [1195, 880] width 48 height 32
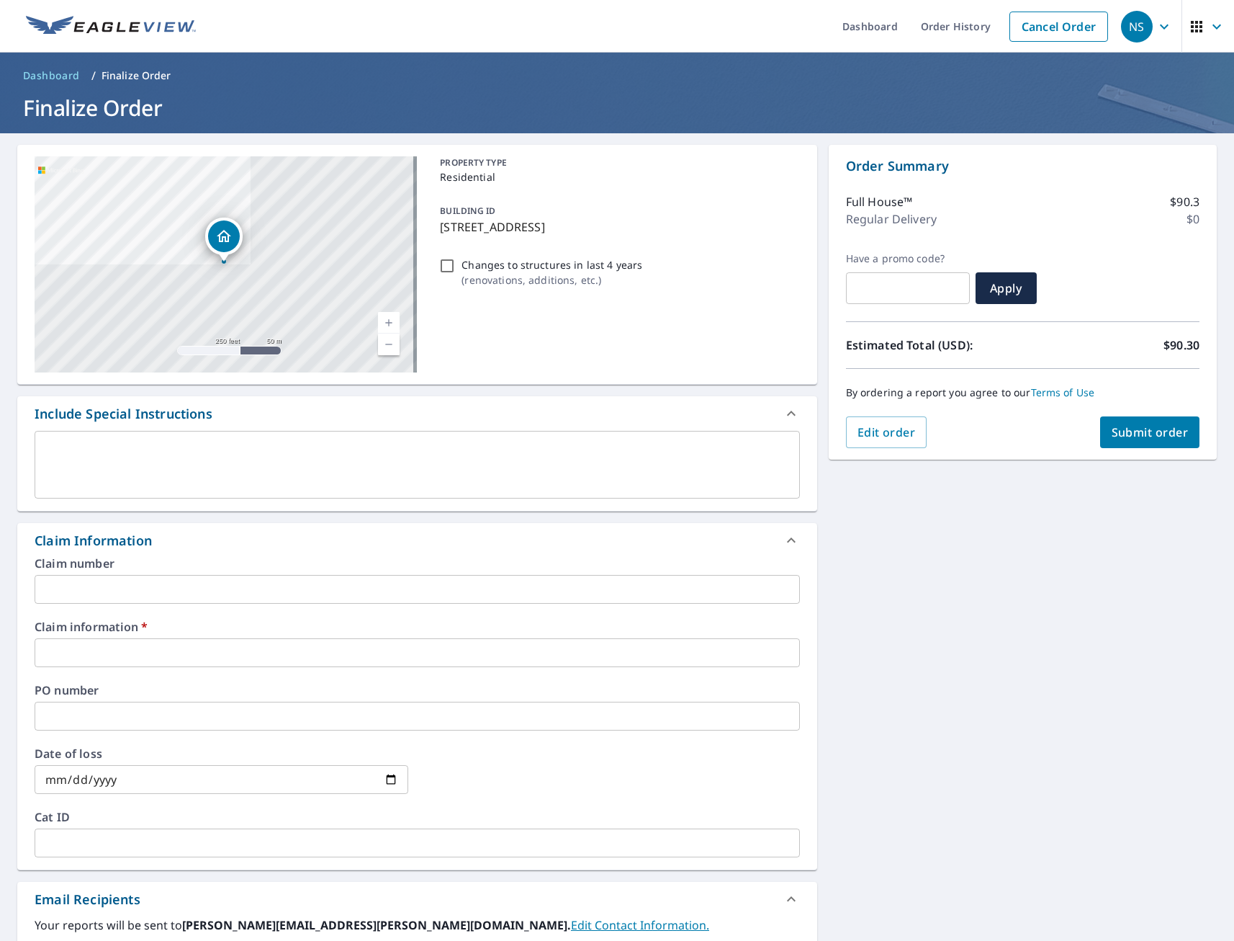
click at [122, 653] on input "text" at bounding box center [418, 652] width 766 height 29
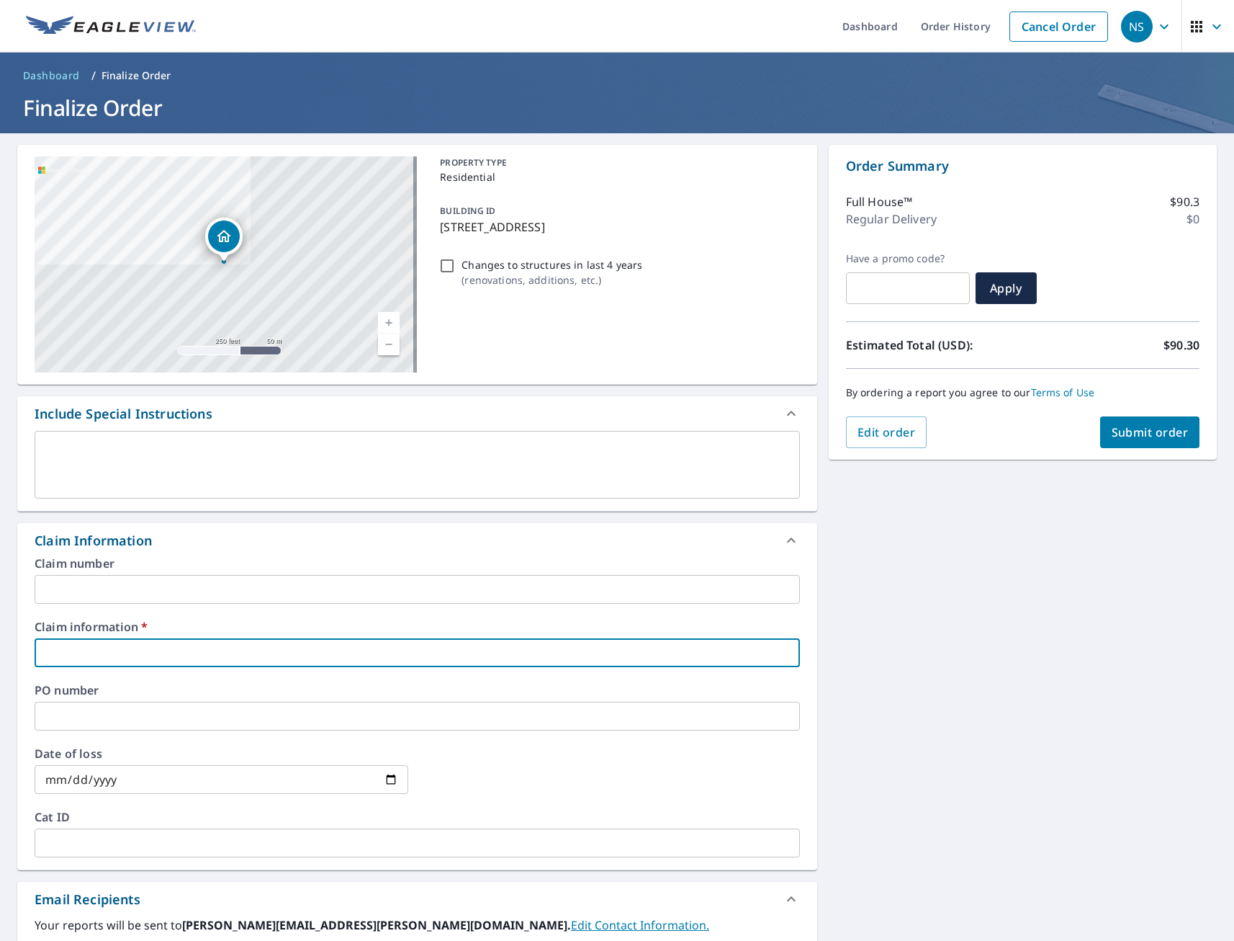
type input "tmj"
checkbox input "true"
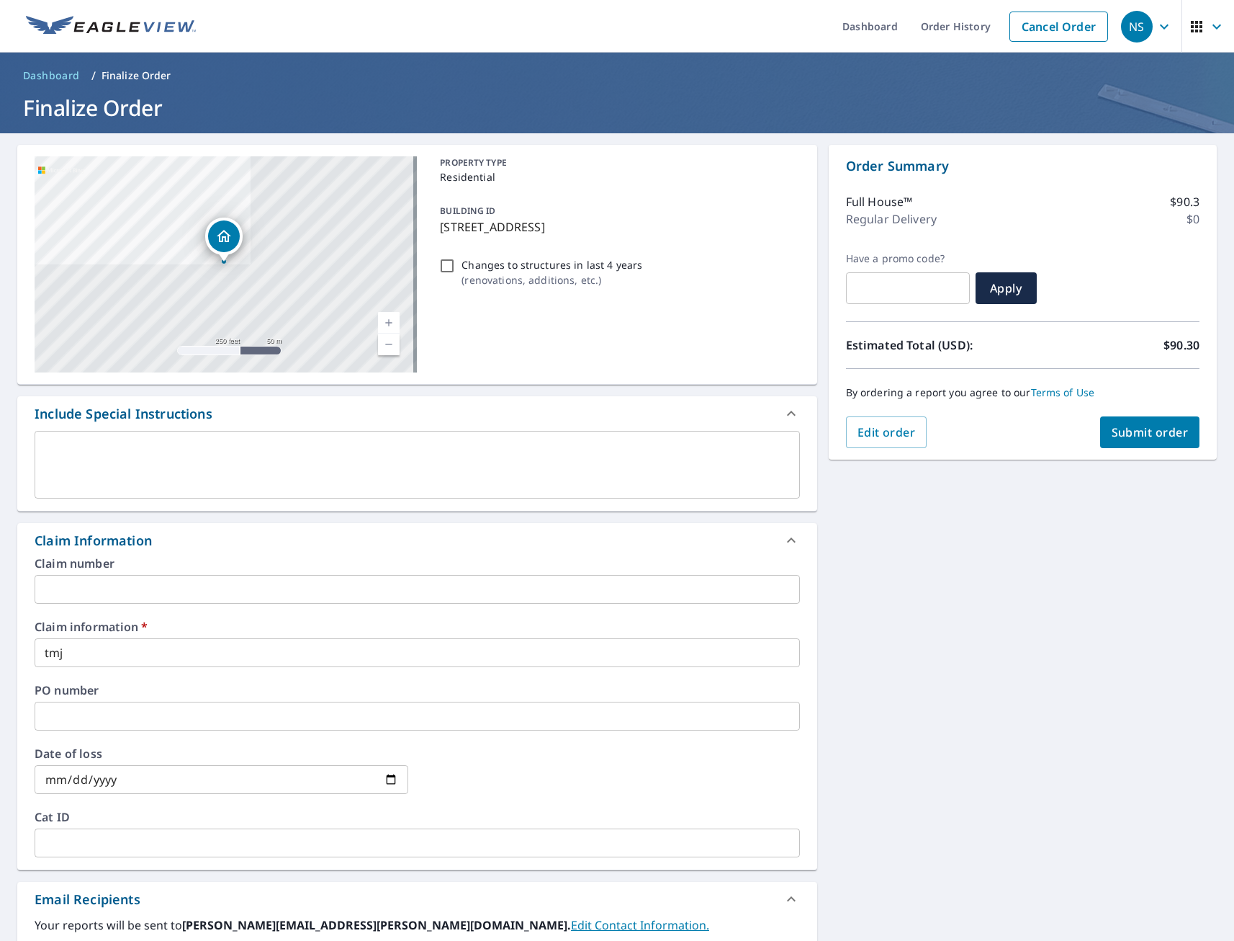
click at [887, 691] on div "[STREET_ADDRESS][GEOGRAPHIC_DATA] A standard road map Aerial A detailed look fr…" at bounding box center [617, 681] width 1234 height 1097
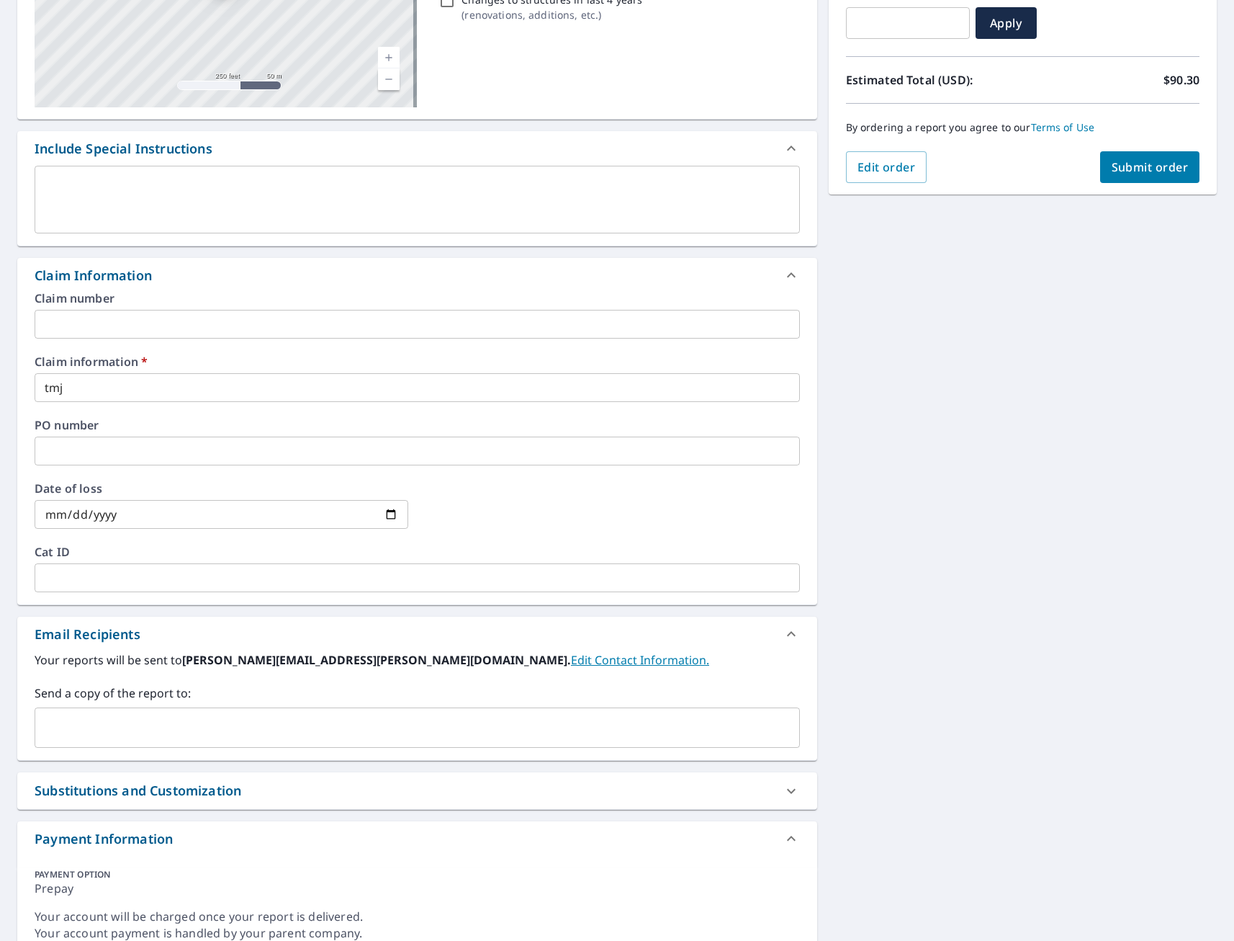
scroll to position [288, 0]
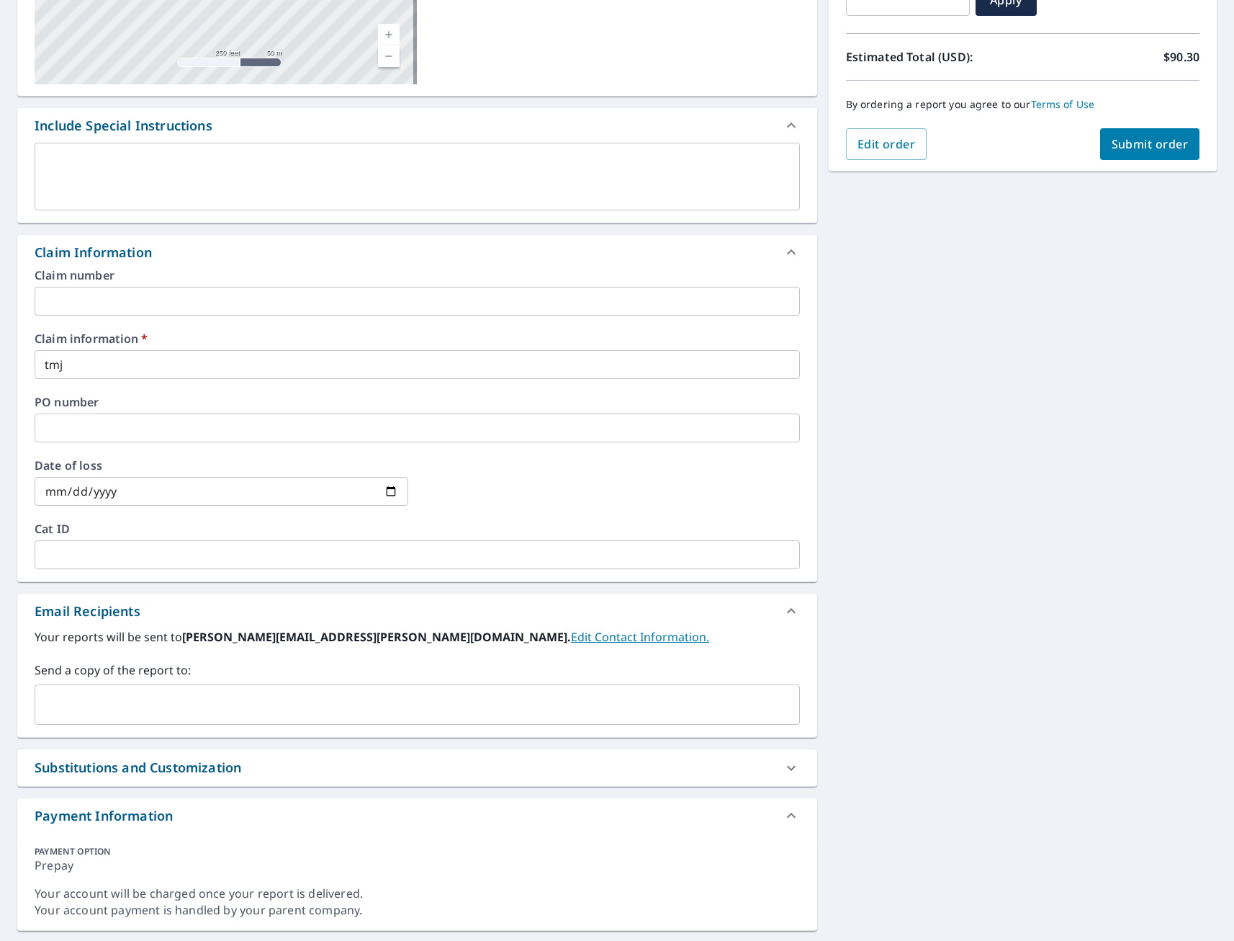
click at [163, 715] on input "text" at bounding box center [406, 704] width 731 height 27
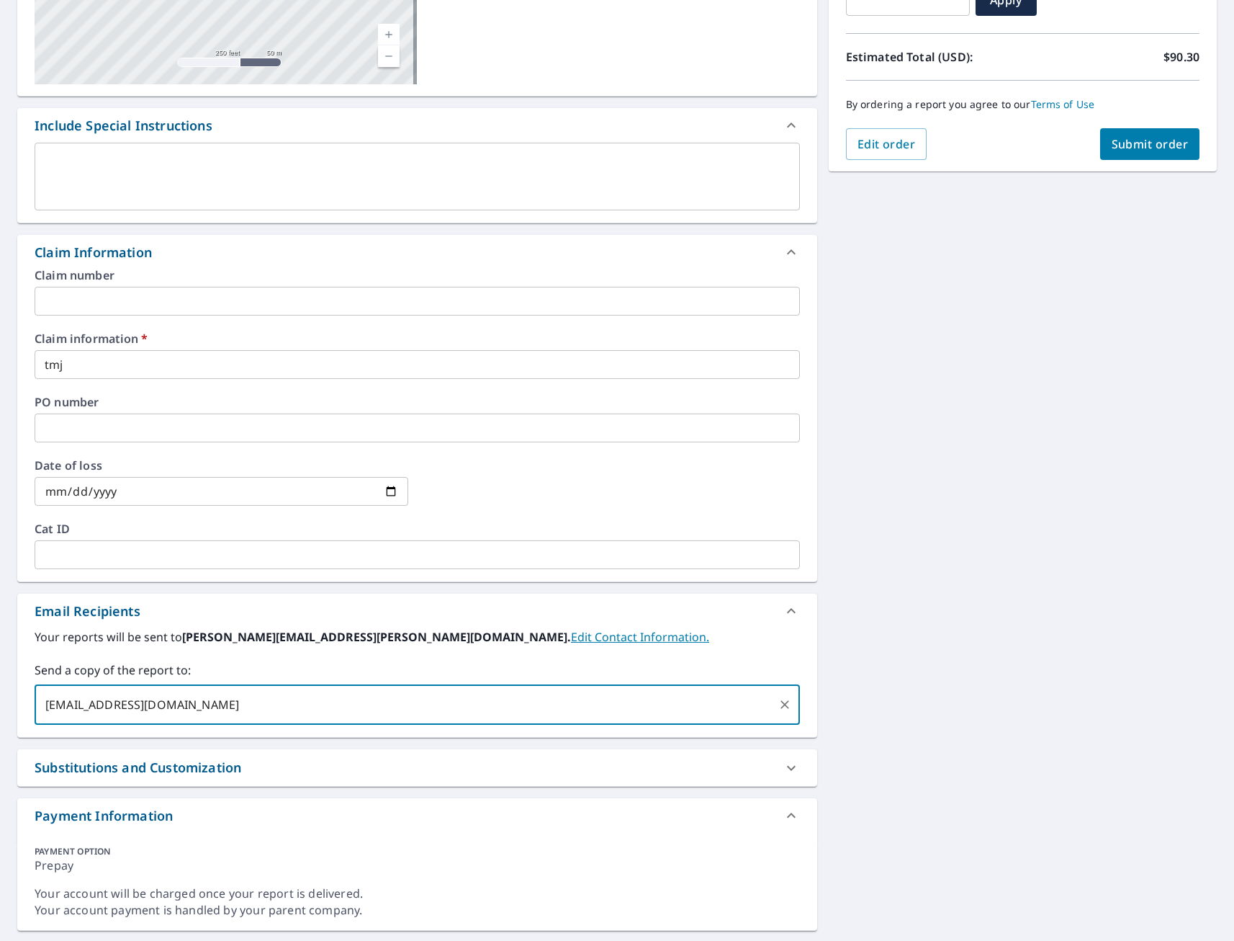
type input "[EMAIL_ADDRESS][DOMAIN_NAME]"
click at [997, 559] on div "[STREET_ADDRESS][GEOGRAPHIC_DATA] A standard road map Aerial A detailed look fr…" at bounding box center [617, 393] width 1234 height 1097
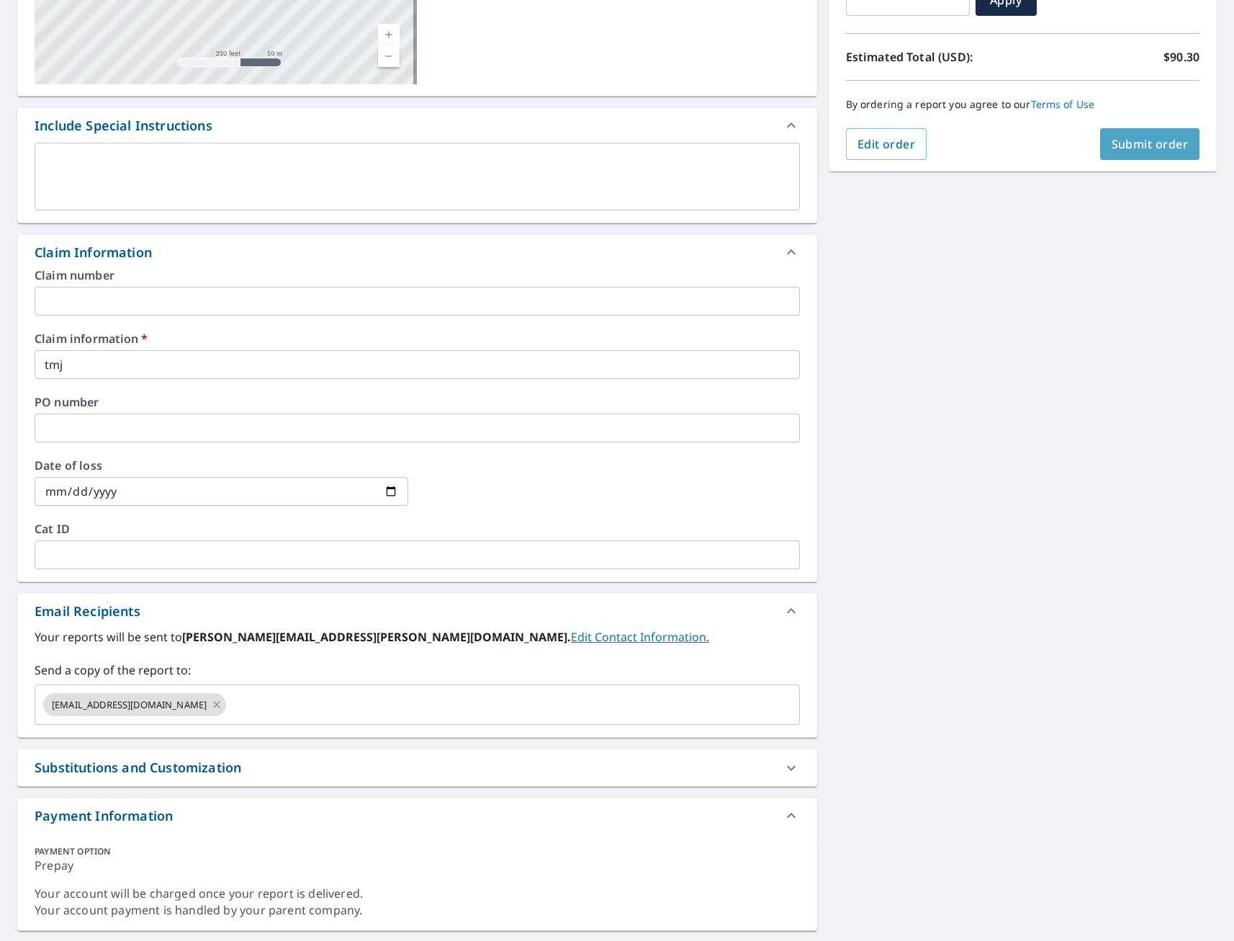
click at [1134, 156] on button "Submit order" at bounding box center [1150, 144] width 100 height 32
checkbox input "true"
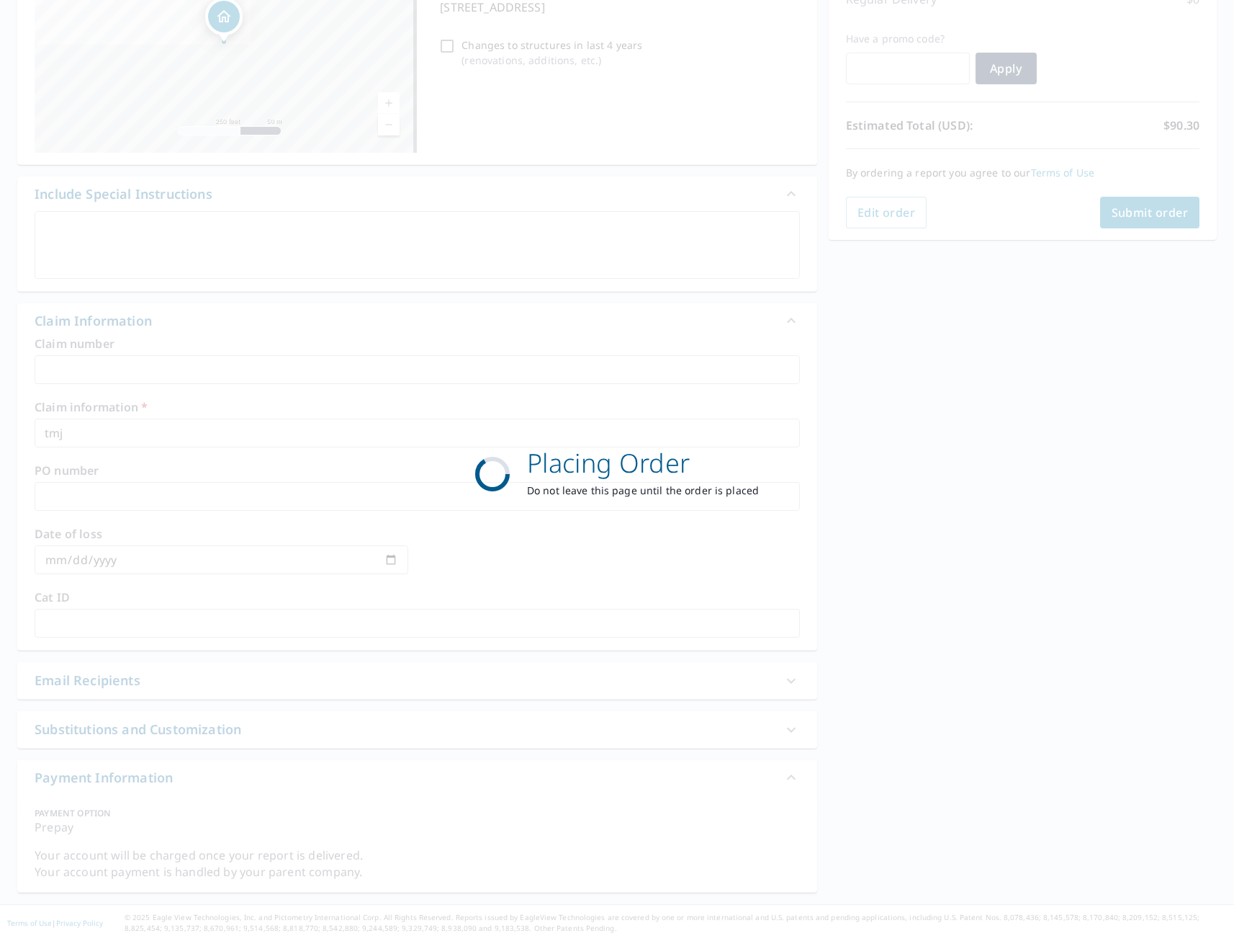
scroll to position [220, 0]
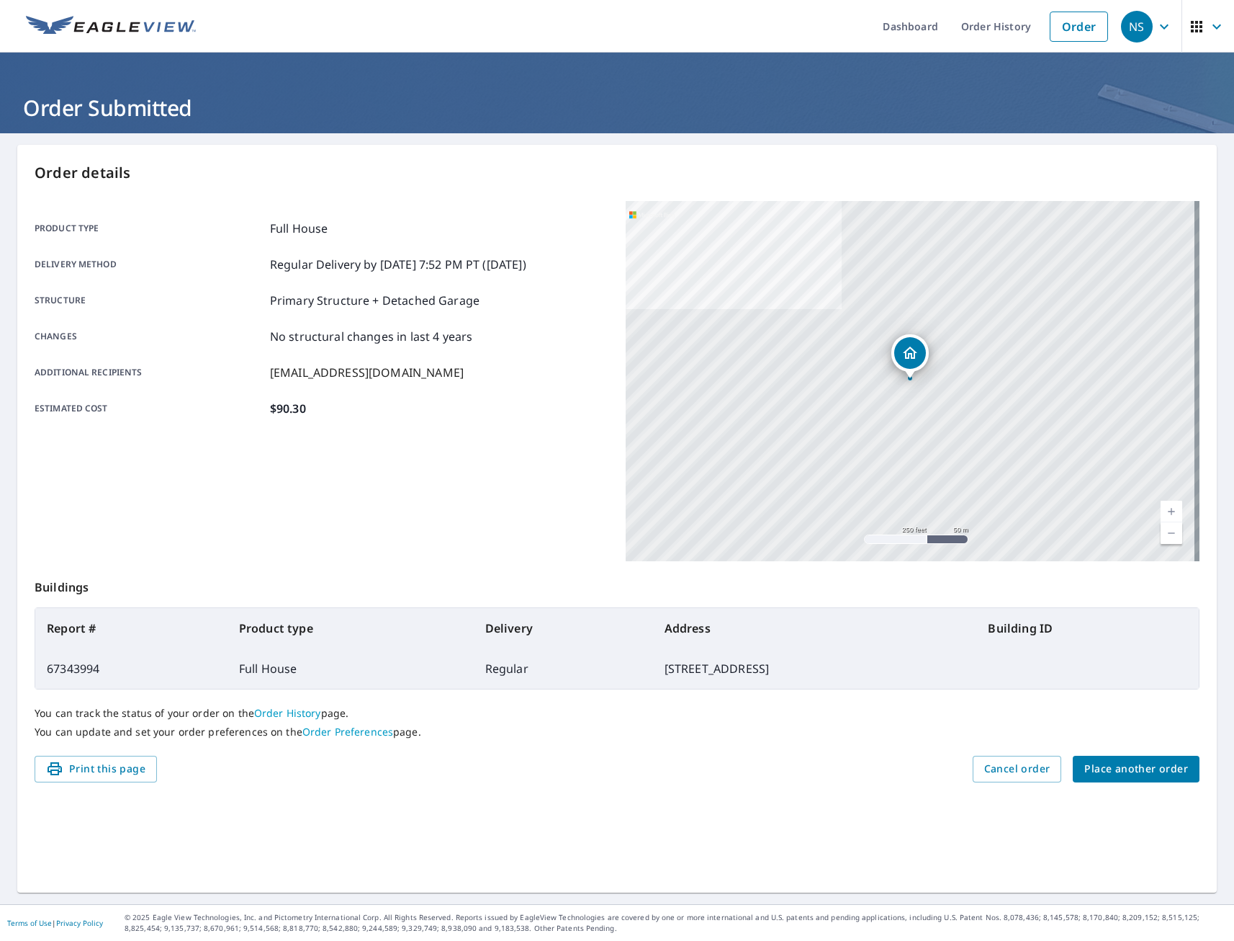
click at [1153, 766] on span "Place another order" at bounding box center [1137, 769] width 104 height 18
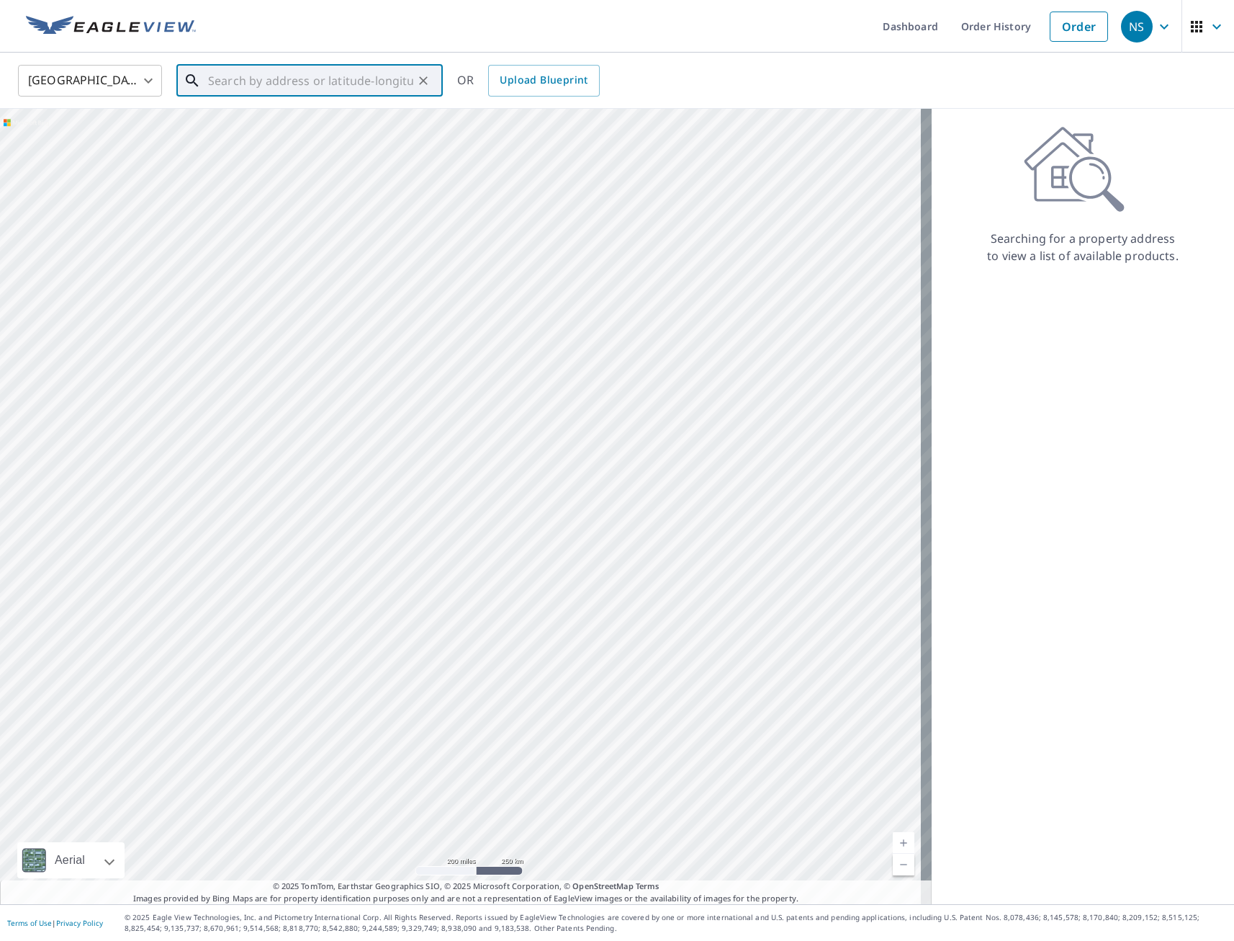
paste input "[STREET_ADDRESS][PERSON_NAME]"
click at [278, 142] on p "[GEOGRAPHIC_DATA], IA 50010" at bounding box center [318, 138] width 226 height 14
type input "[STREET_ADDRESS][PERSON_NAME]"
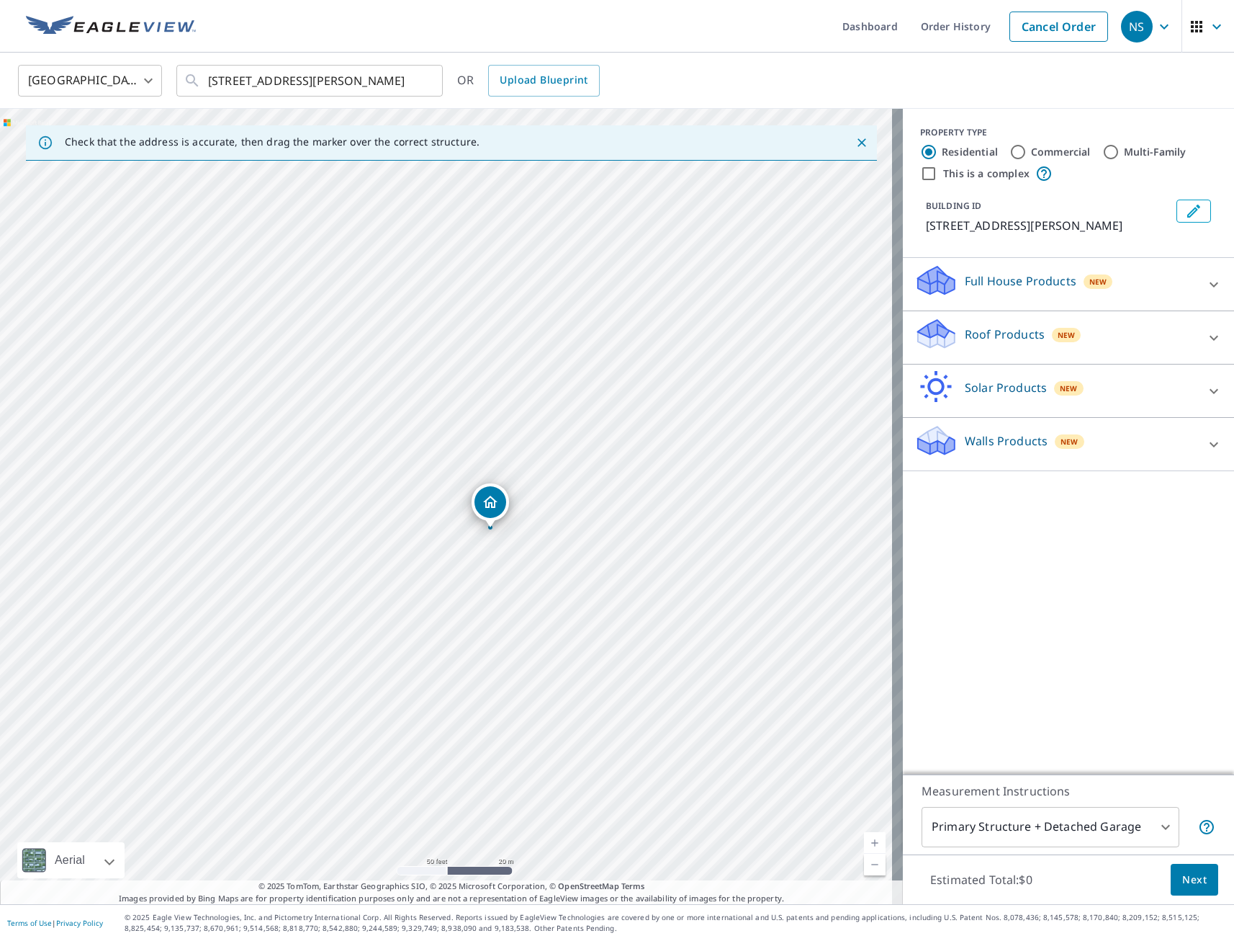
click at [997, 284] on p "Full House Products" at bounding box center [1021, 280] width 112 height 17
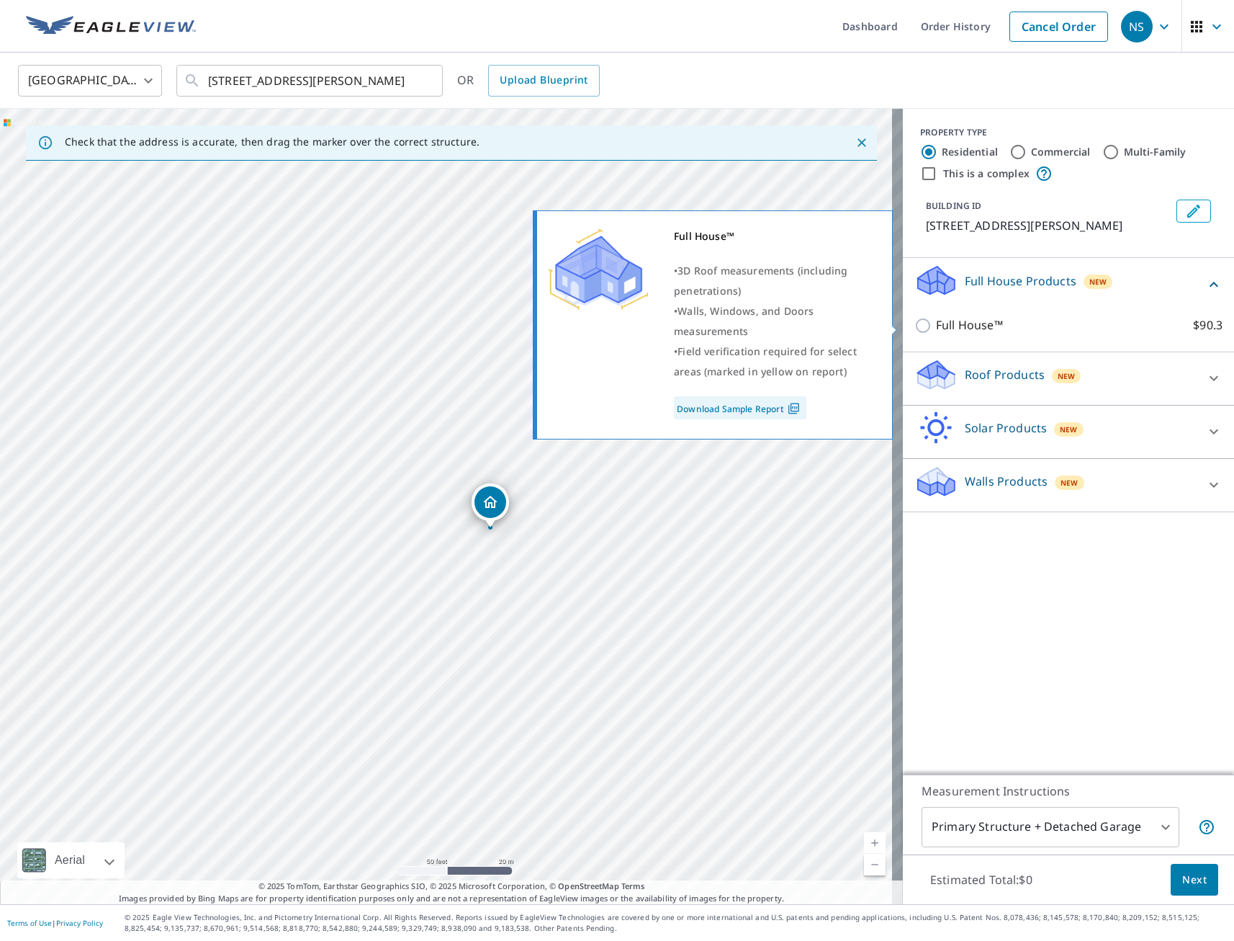
click at [915, 325] on input "Full House™ $90.3" at bounding box center [926, 325] width 22 height 17
checkbox input "true"
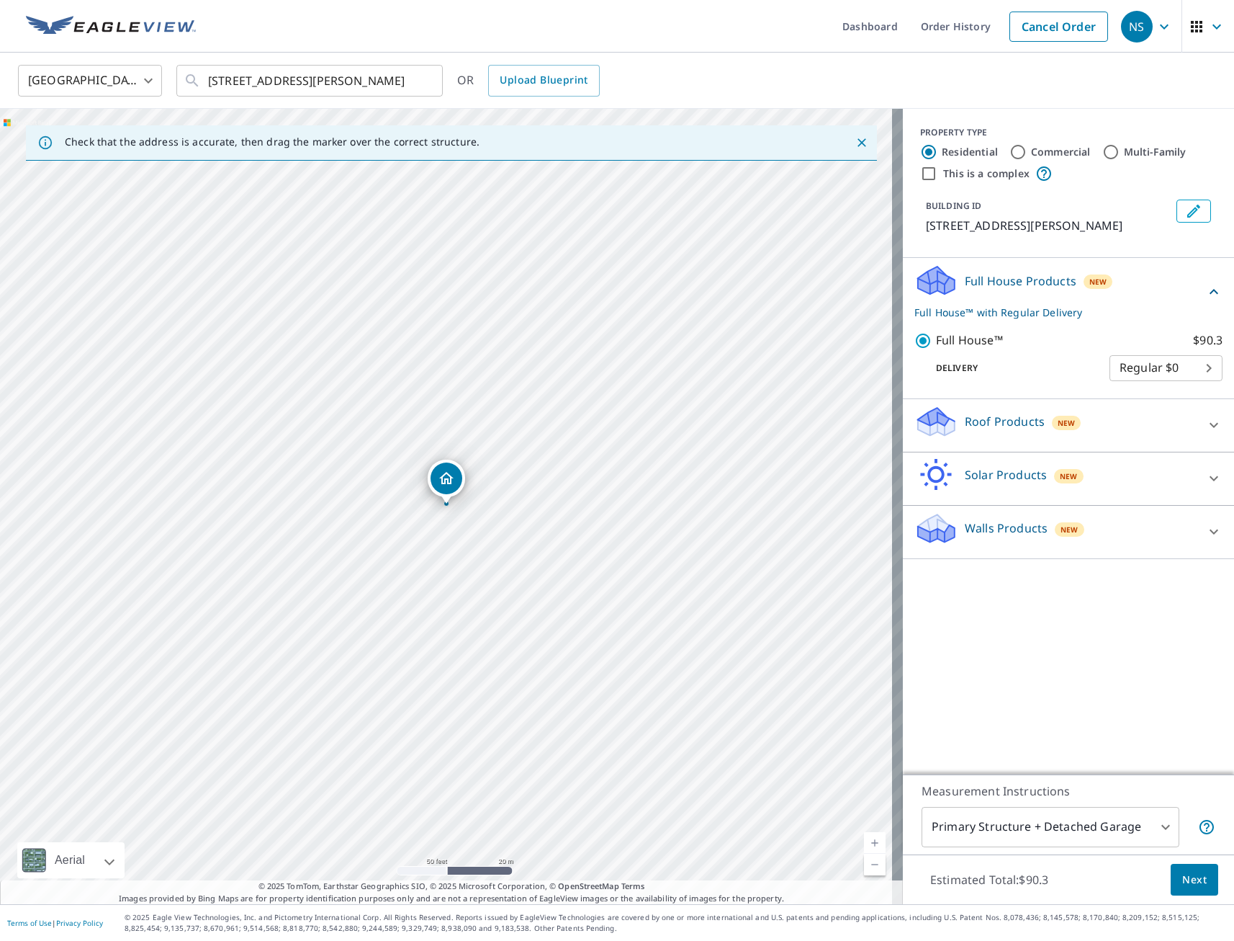
click at [1183, 879] on span "Next" at bounding box center [1195, 880] width 24 height 18
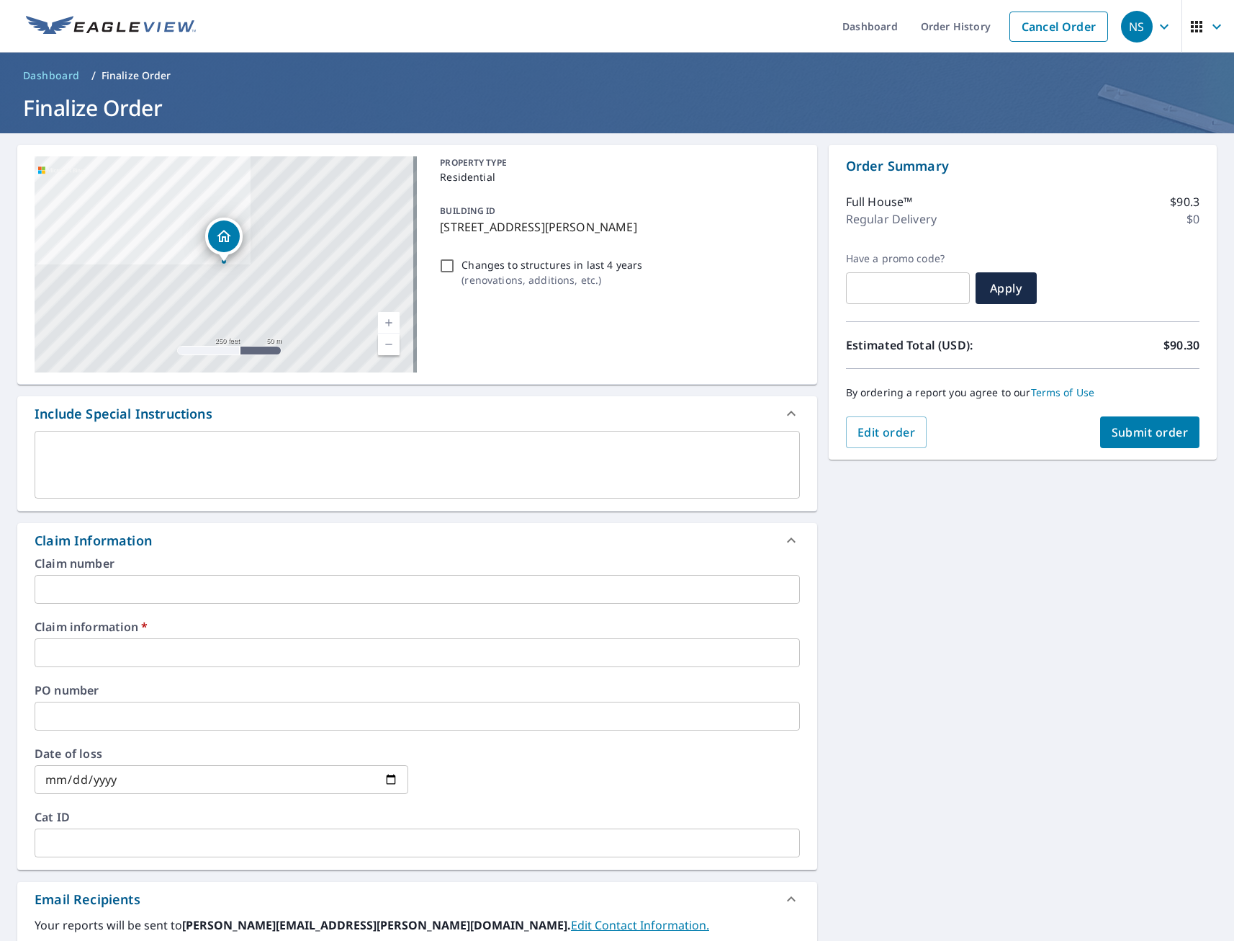
click at [96, 648] on input "text" at bounding box center [418, 652] width 766 height 29
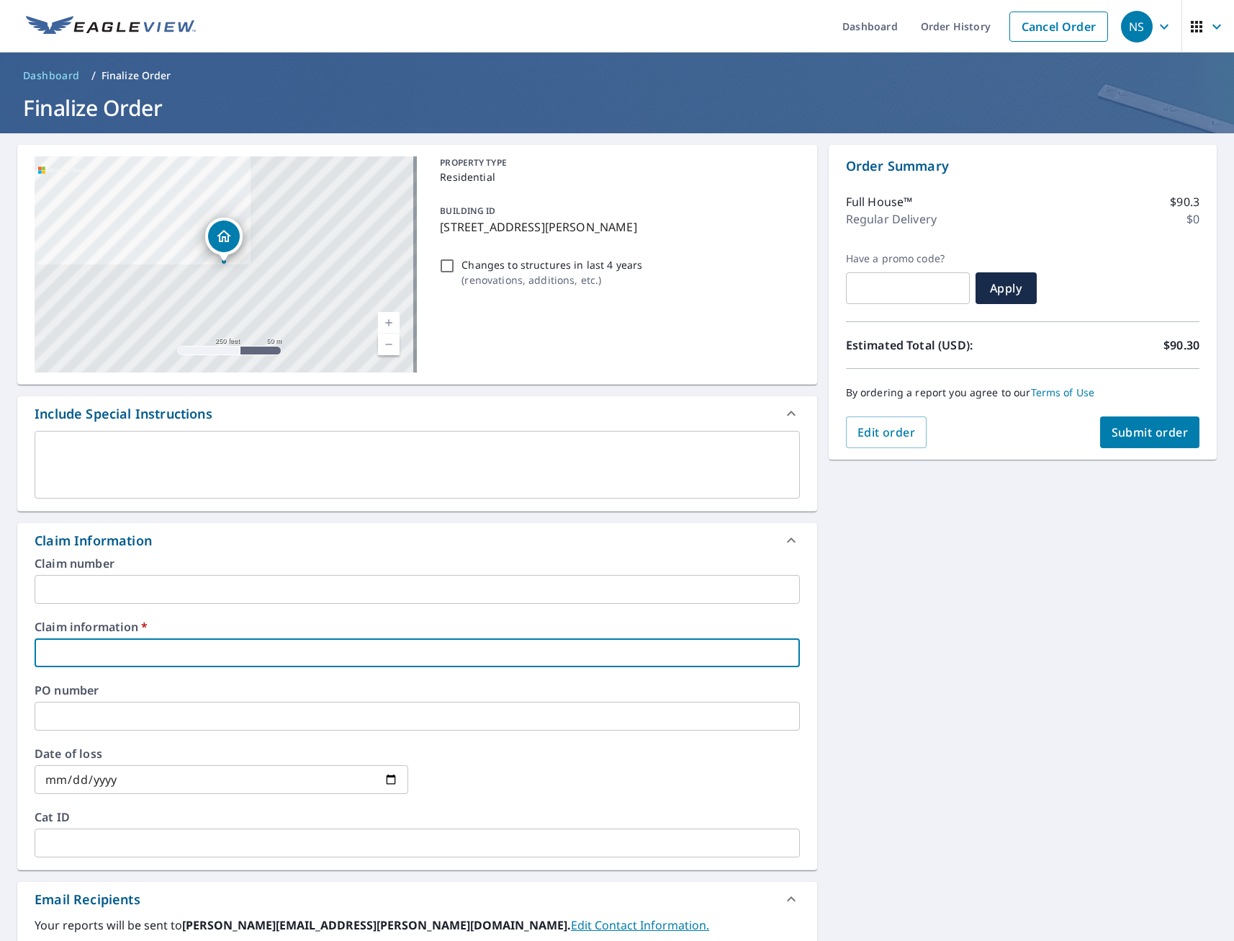
type input "tmj"
checkbox input "true"
click at [912, 736] on div "[STREET_ADDRESS][PERSON_NAME] Aerial Road A standard road map Aerial A detailed…" at bounding box center [617, 681] width 1234 height 1097
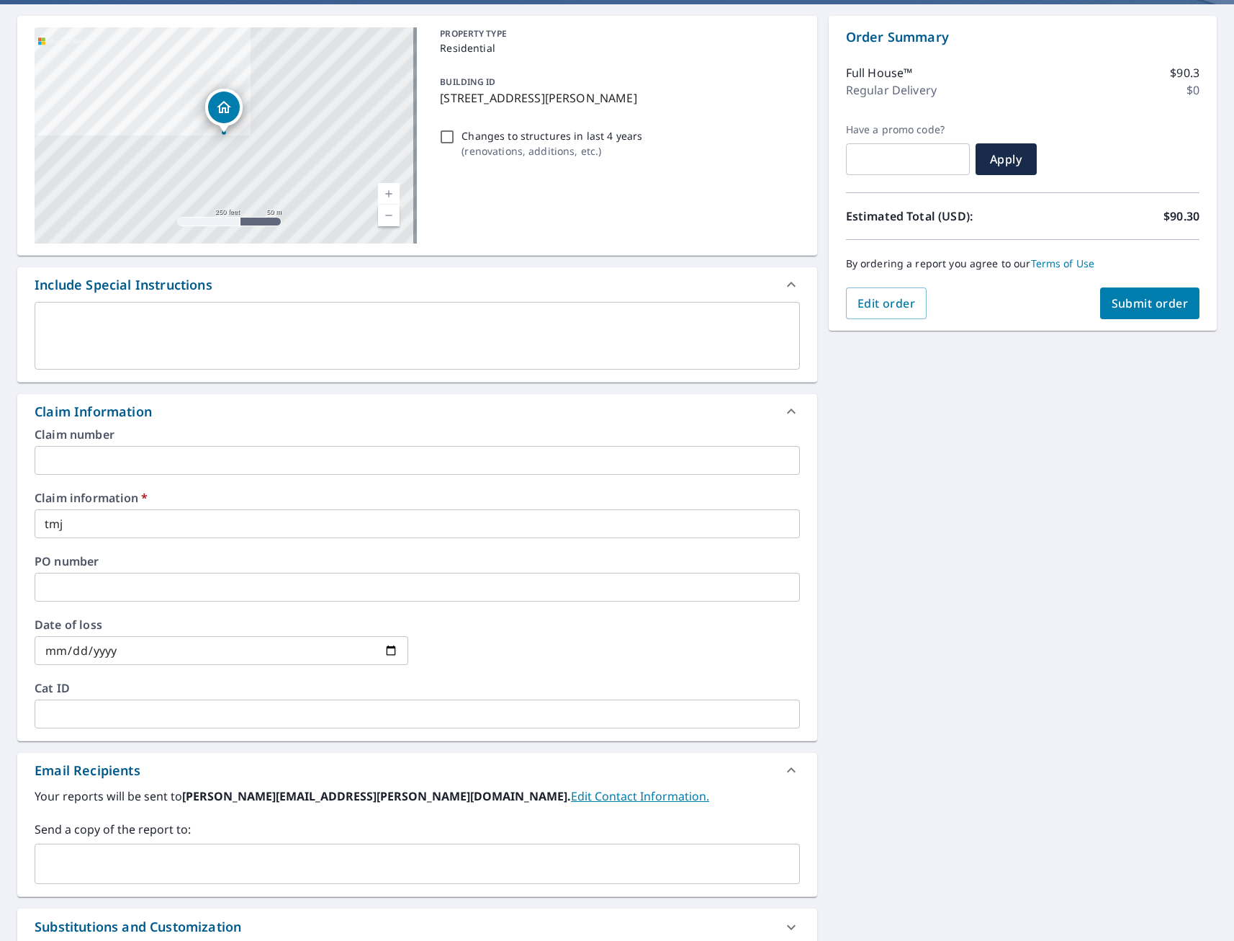
scroll to position [288, 0]
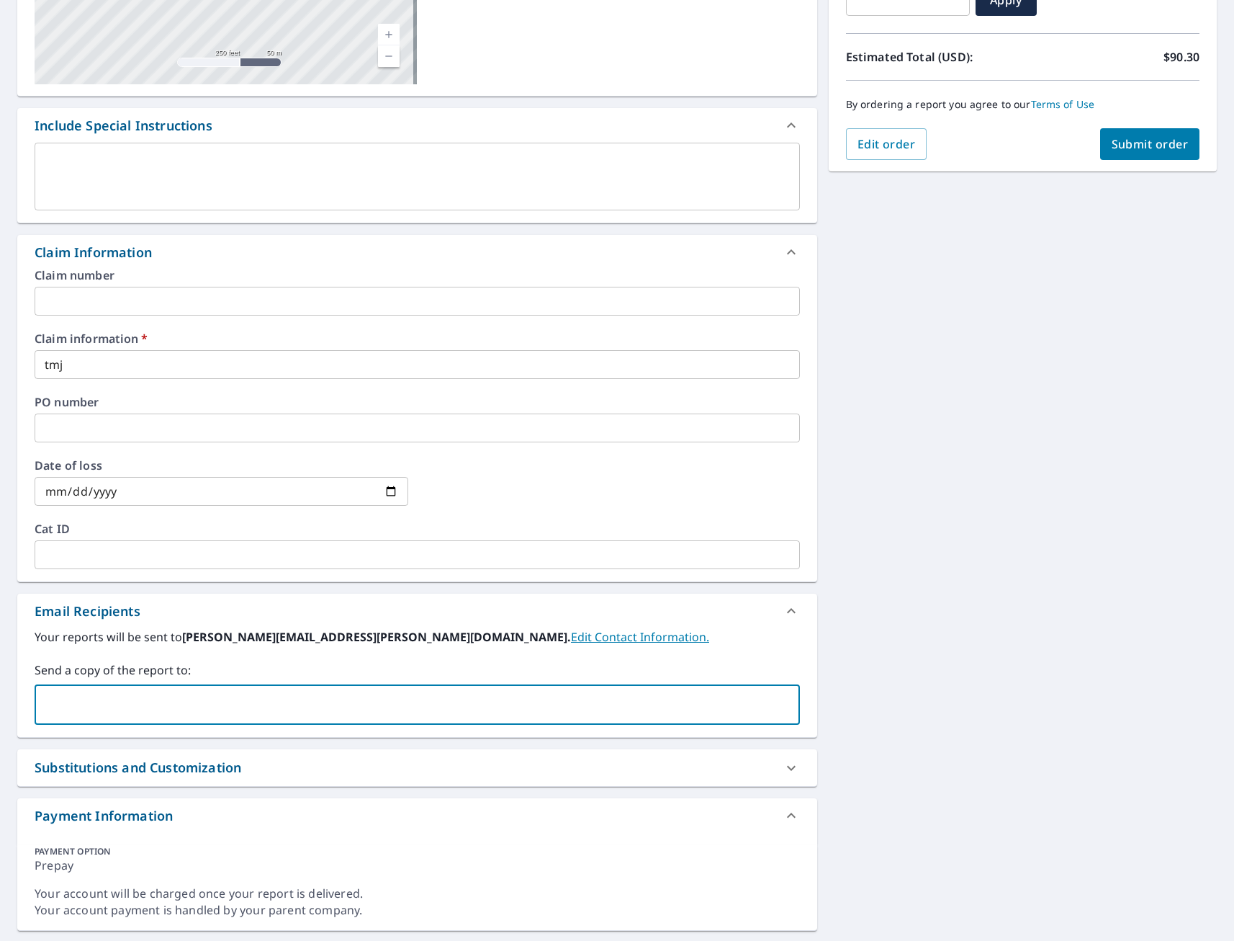
click at [130, 692] on input "text" at bounding box center [406, 704] width 731 height 27
type input "[EMAIL_ADDRESS][DOMAIN_NAME]"
click at [996, 640] on div "[STREET_ADDRESS][PERSON_NAME] Aerial Road A standard road map Aerial A detailed…" at bounding box center [617, 393] width 1234 height 1097
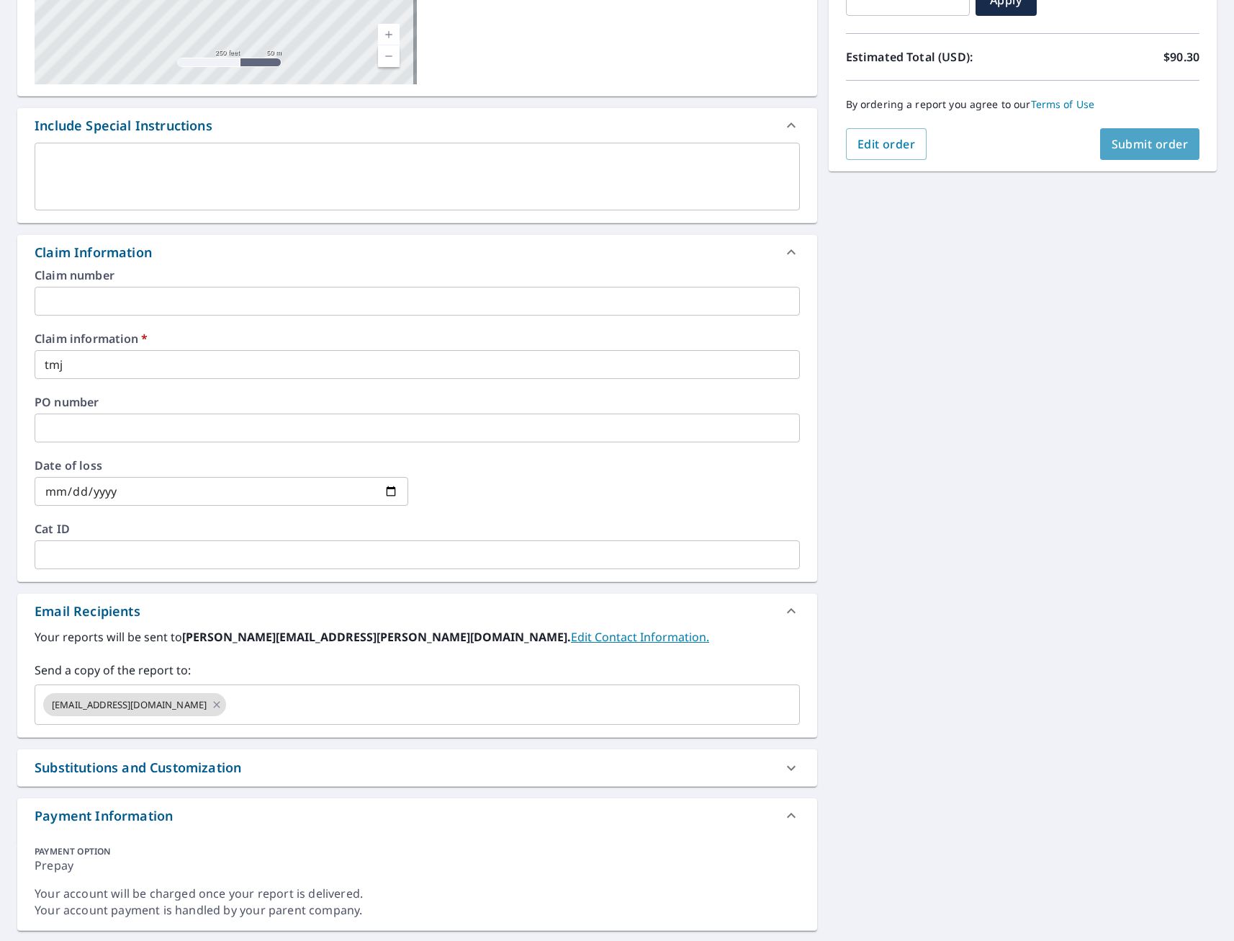
click at [1149, 142] on span "Submit order" at bounding box center [1150, 144] width 77 height 16
checkbox input "true"
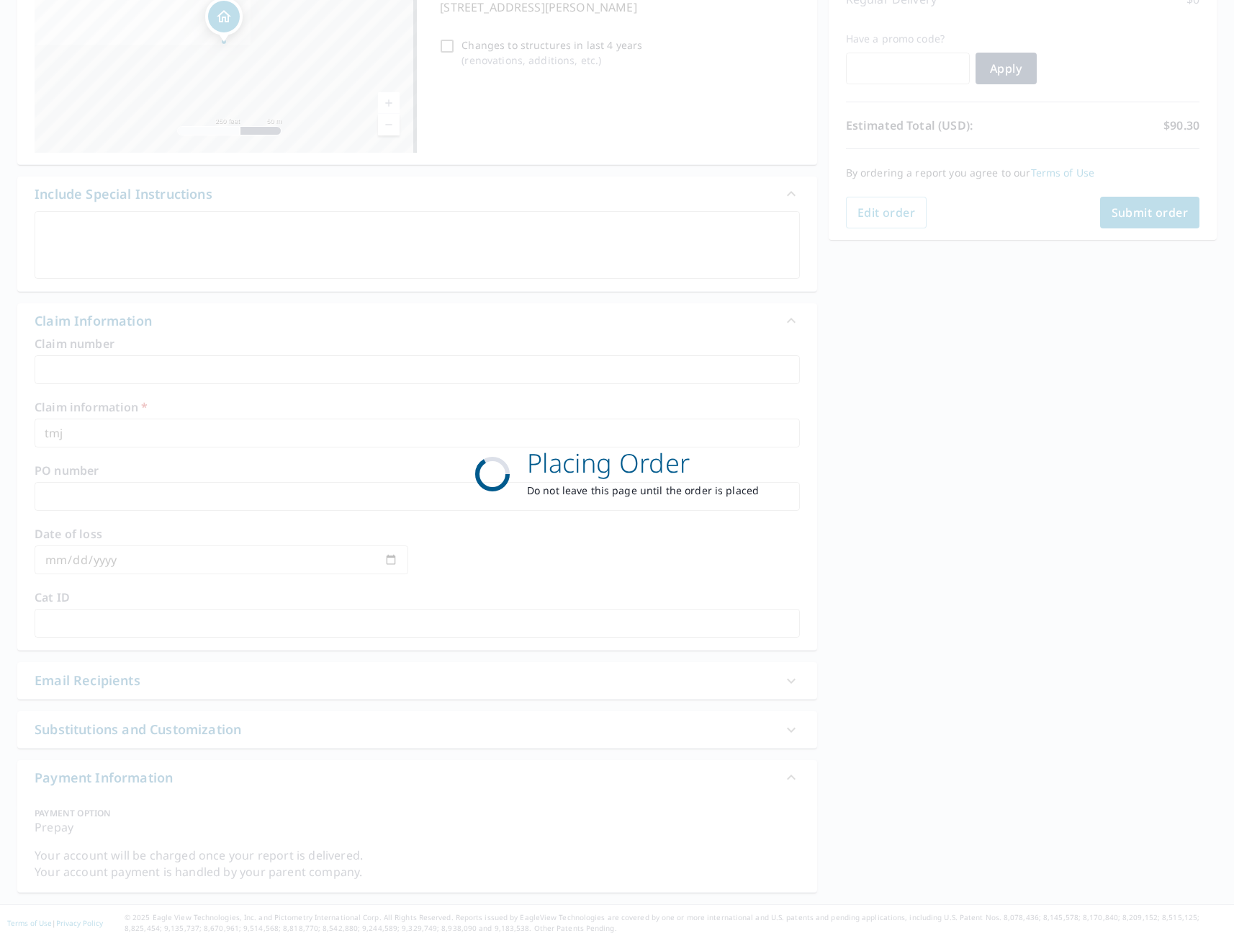
scroll to position [220, 0]
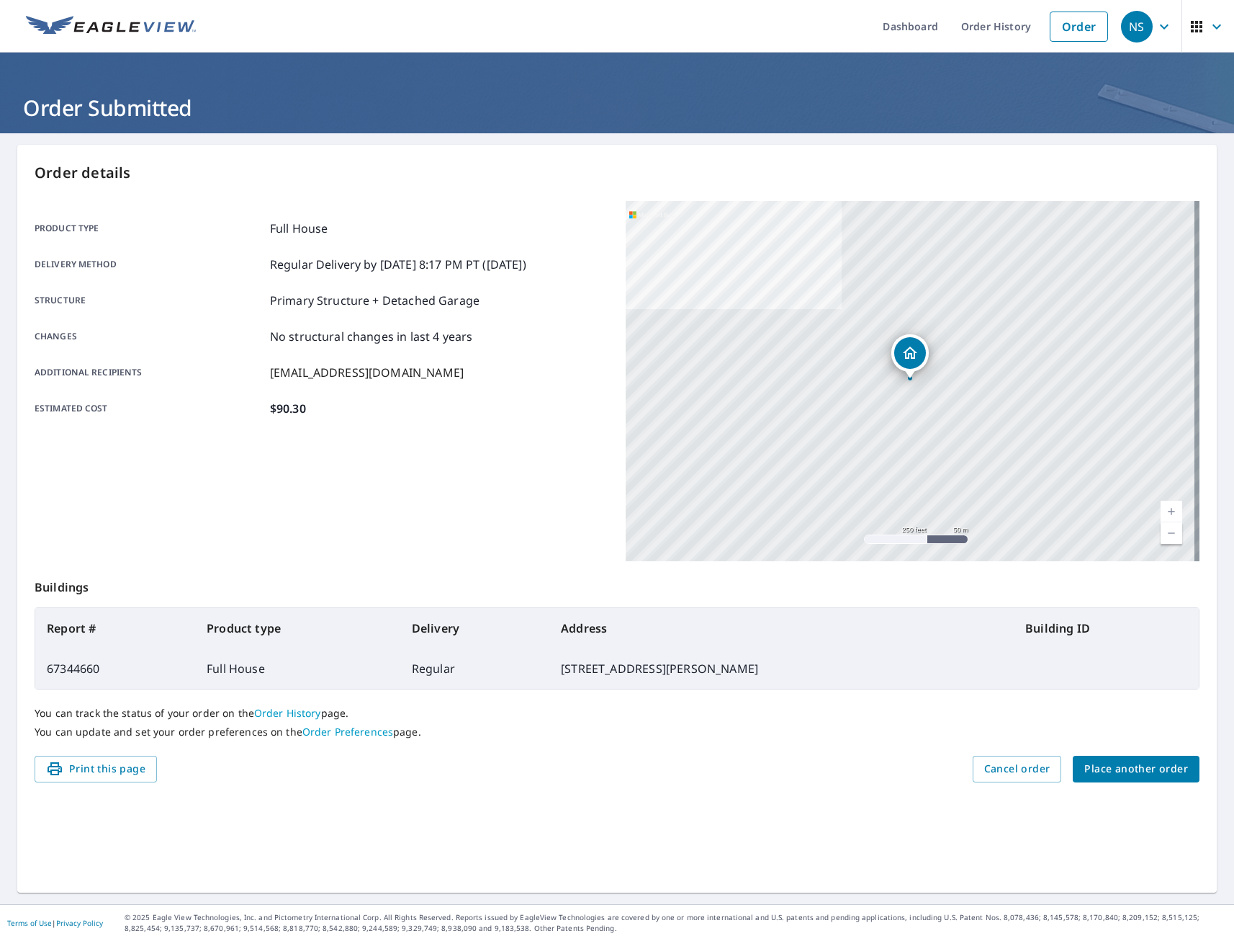
click at [882, 758] on div "Print this page Cancel order Place another order" at bounding box center [617, 768] width 1165 height 27
click at [519, 522] on div "Product type Full House Delivery method Regular Delivery by [DATE] 8:17 PM PT (…" at bounding box center [322, 381] width 574 height 360
